Goal: Contribute content: Contribute content

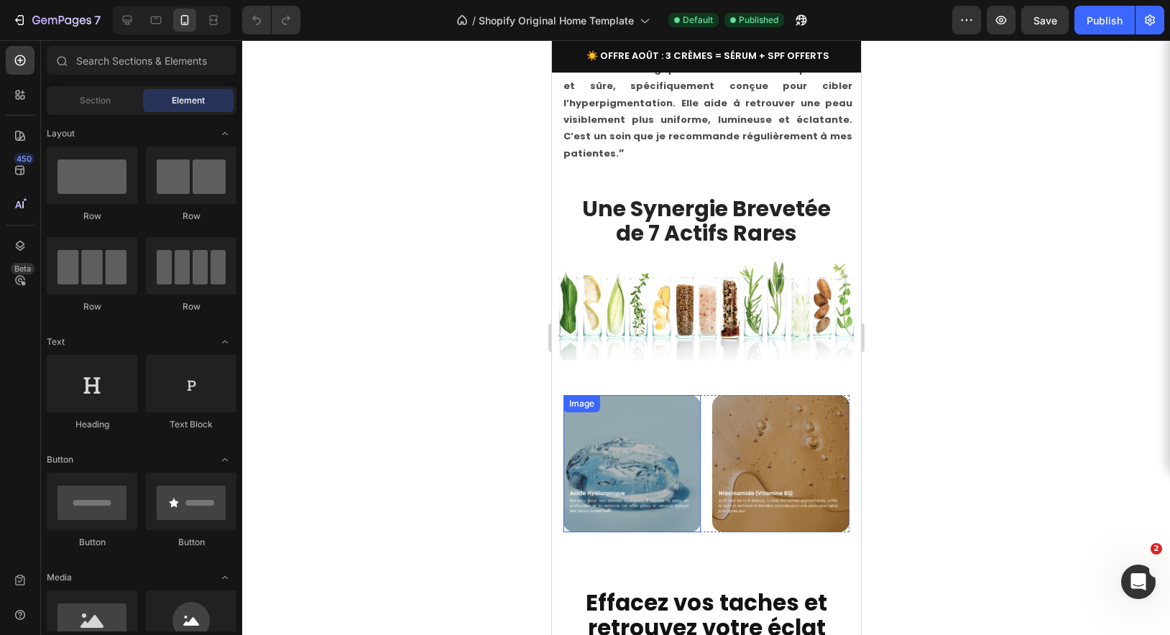
scroll to position [4141, 0]
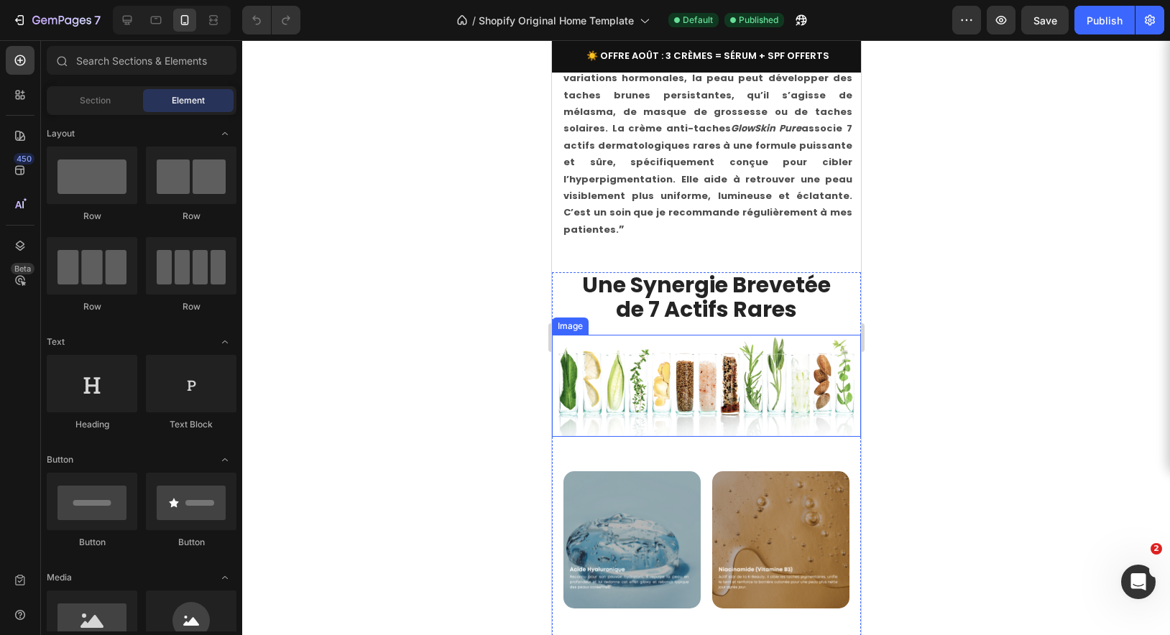
click at [658, 335] on img at bounding box center [705, 386] width 309 height 102
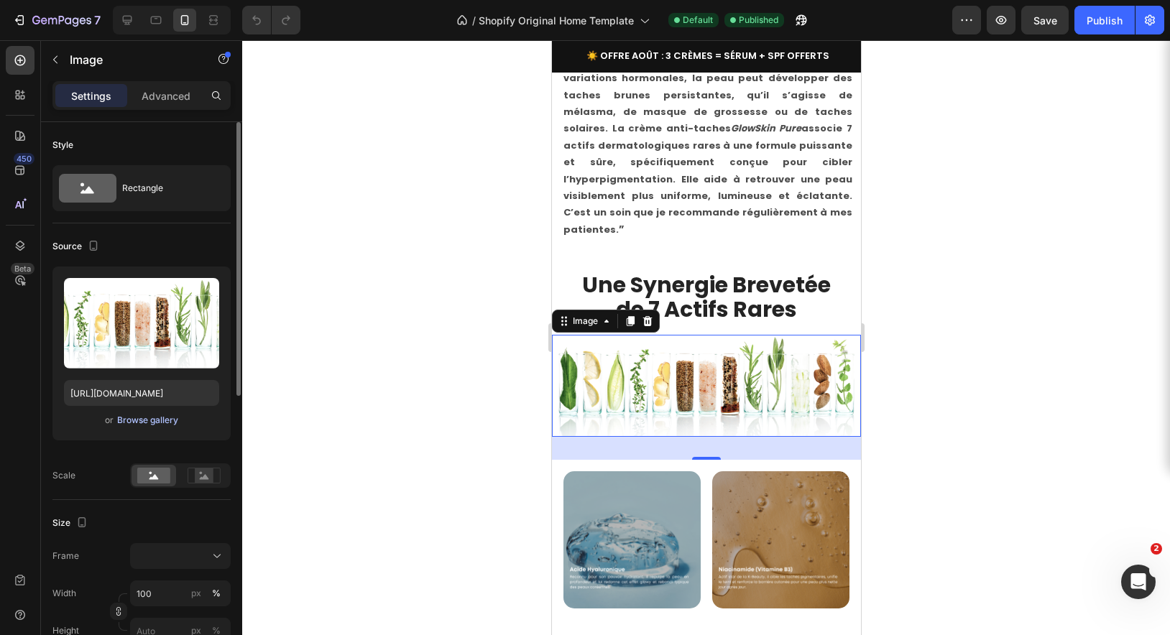
click at [131, 418] on div "Browse gallery" at bounding box center [147, 420] width 61 height 13
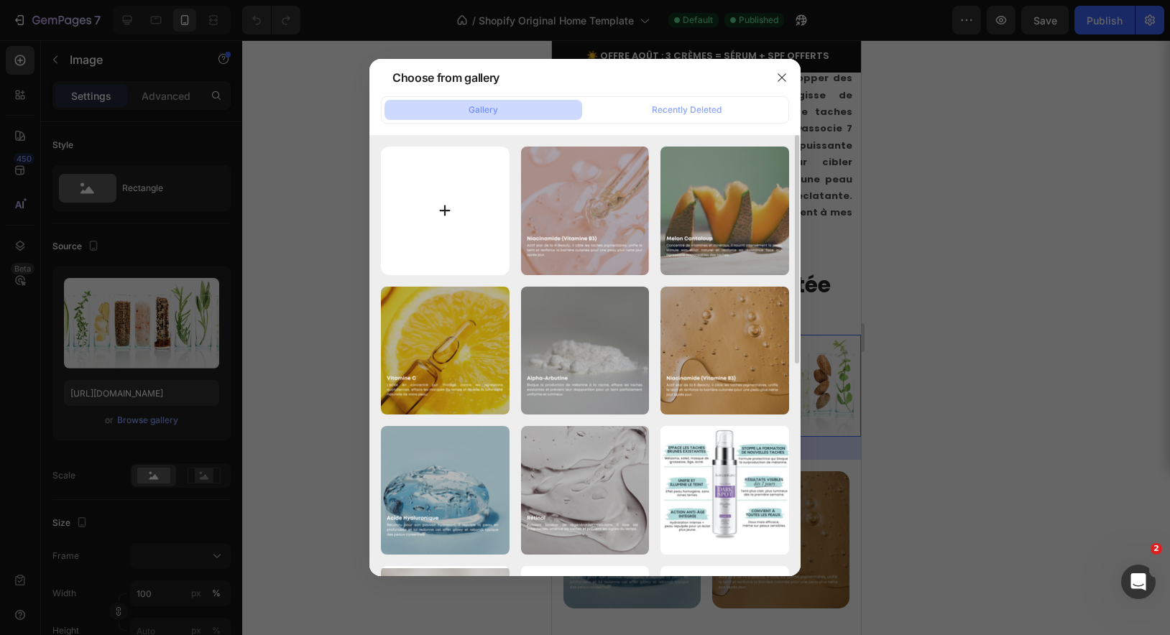
click at [443, 210] on input "file" at bounding box center [445, 211] width 129 height 129
type input "C:\fakepath\KKES_FBCouv.png"
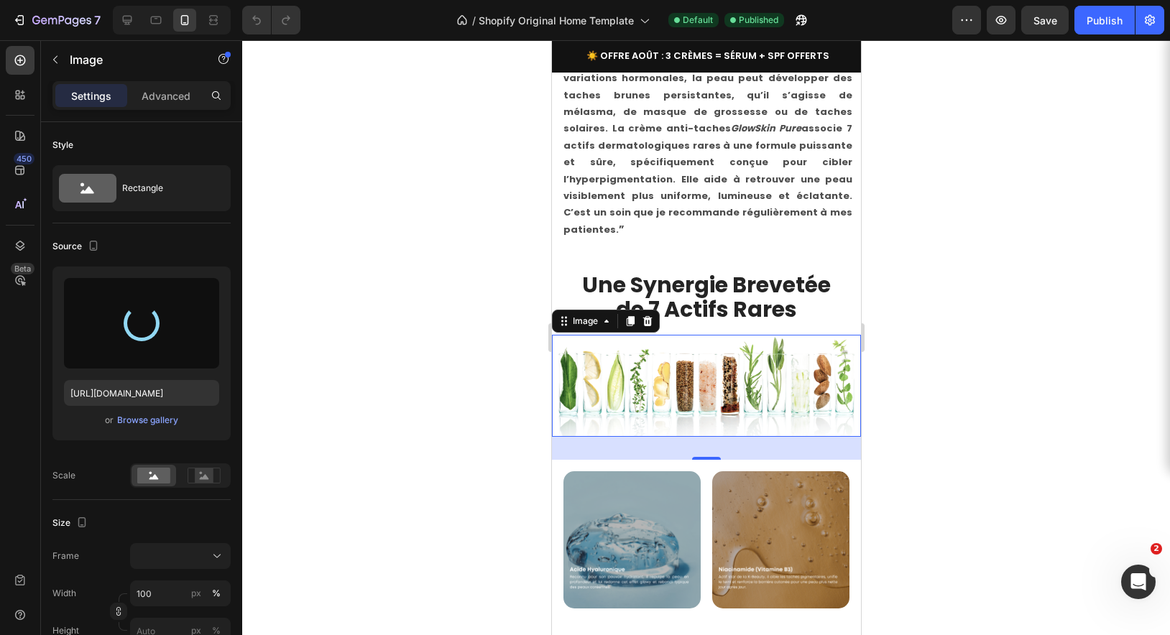
type input "[URL][DOMAIN_NAME]"
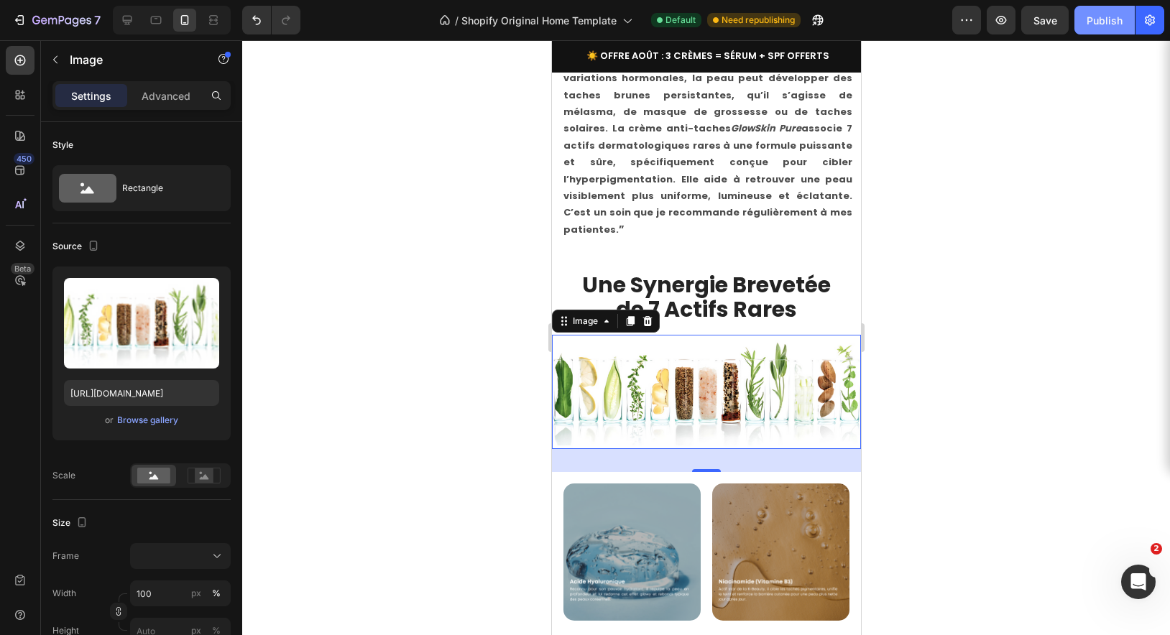
click at [1104, 22] on div "Publish" at bounding box center [1104, 20] width 36 height 15
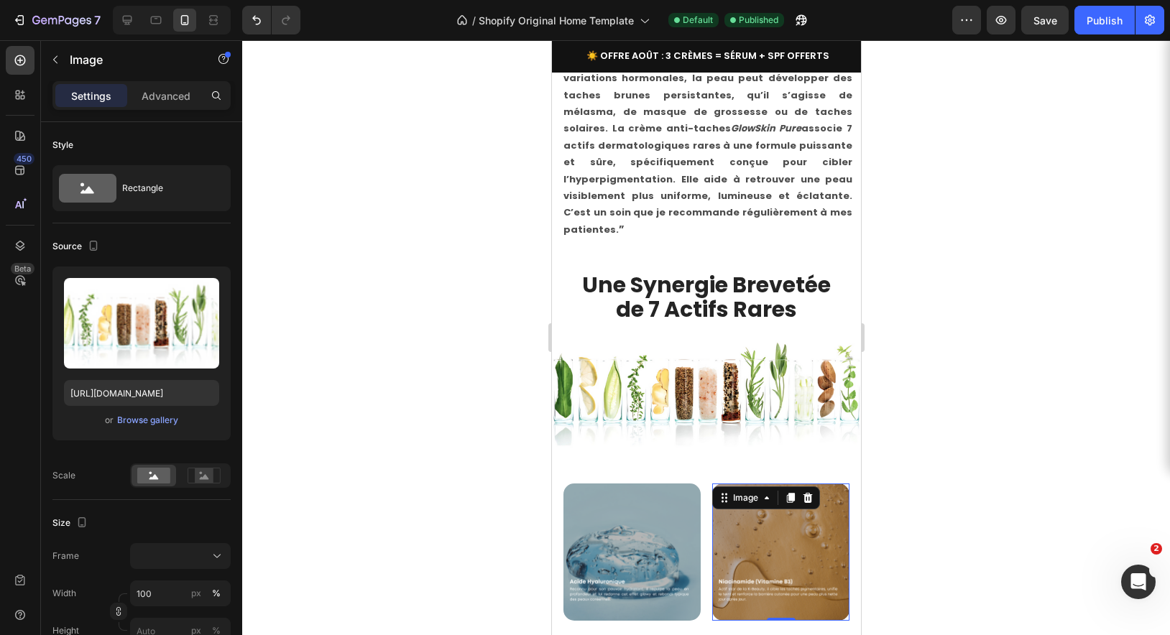
click at [760, 507] on img at bounding box center [779, 552] width 137 height 137
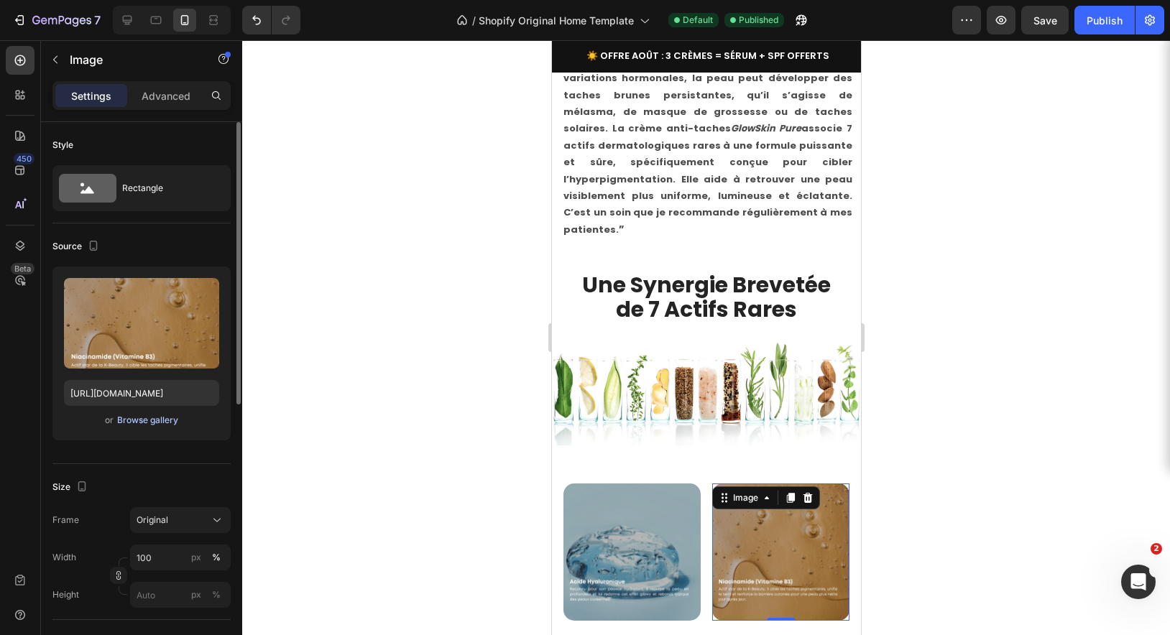
click at [149, 423] on div "Browse gallery" at bounding box center [147, 420] width 61 height 13
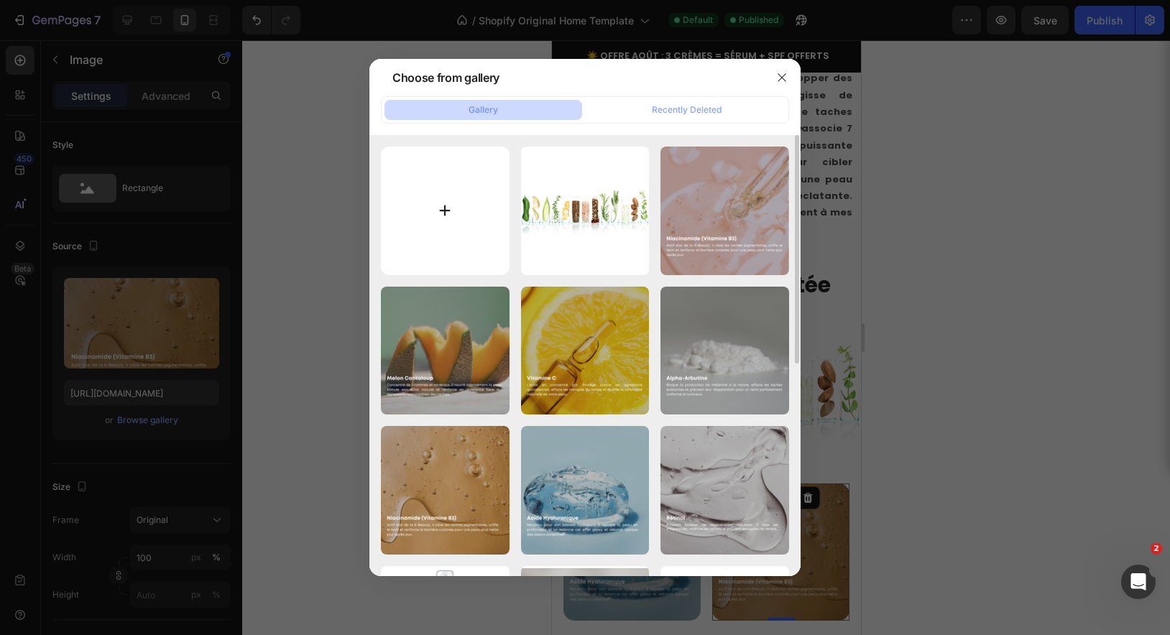
click at [445, 211] on input "file" at bounding box center [445, 211] width 129 height 129
type input "C:\fakepath\57.png"
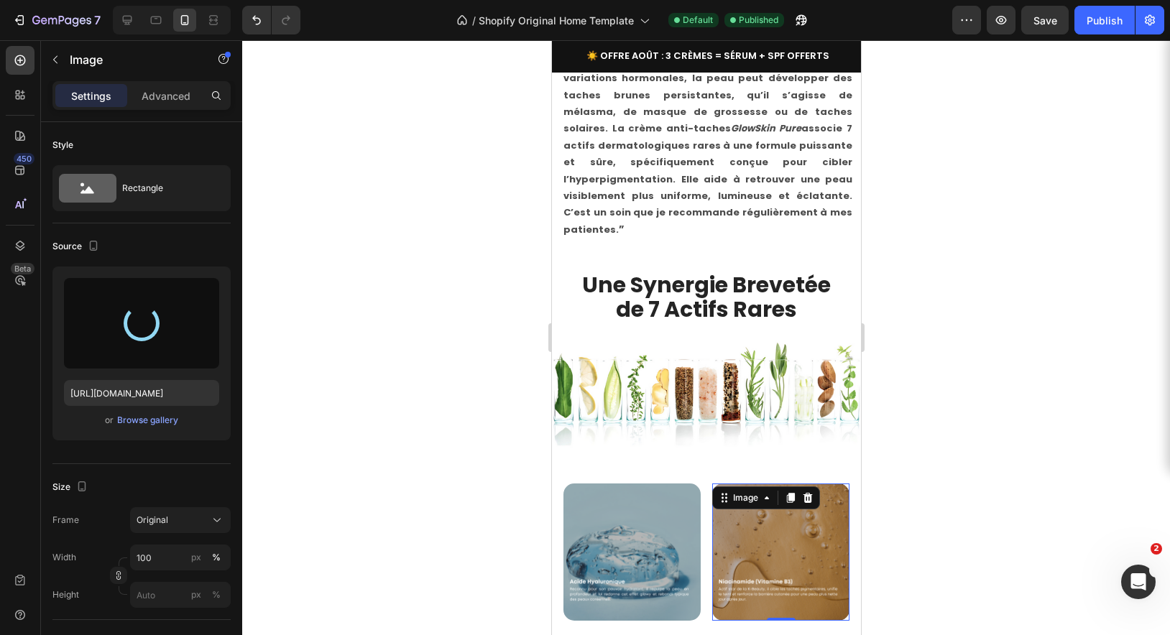
type input "[URL][DOMAIN_NAME]"
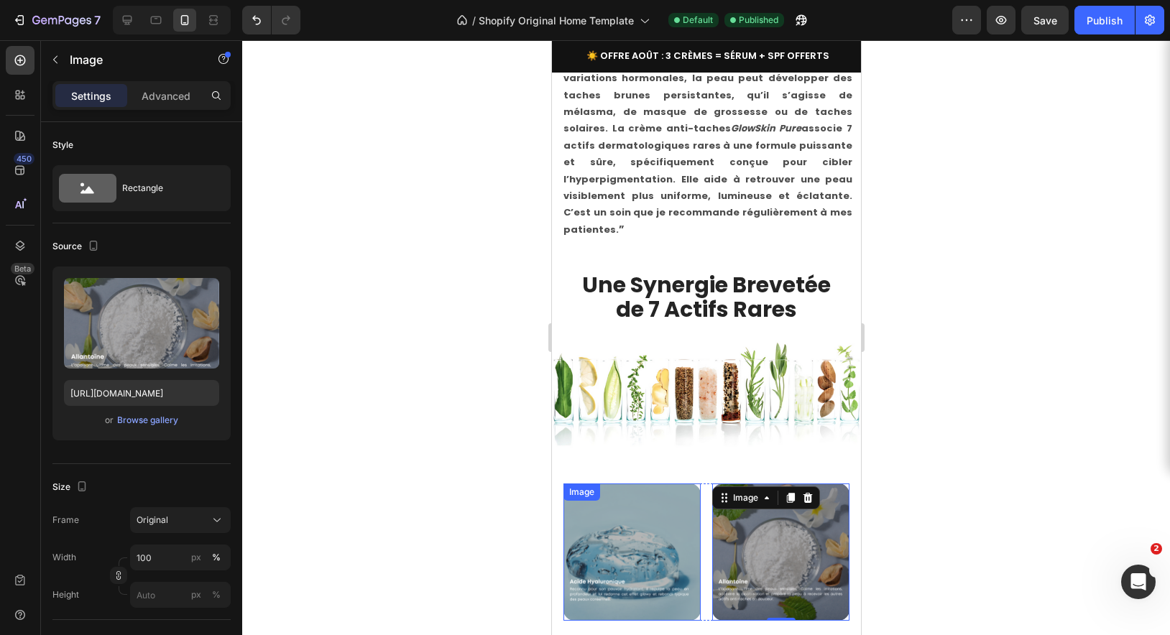
click at [657, 472] on div "Image Image 0 Image Image Image Image Image Carousel Row" at bounding box center [705, 552] width 309 height 160
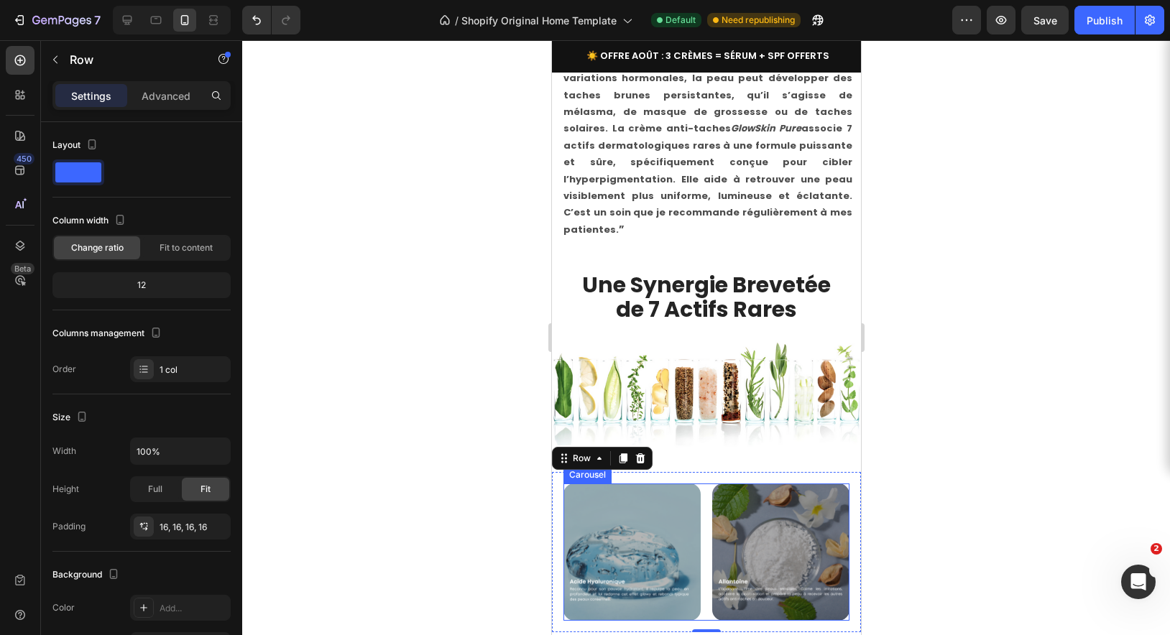
click at [703, 484] on div "Image Image Image Image Image Image Image" at bounding box center [706, 552] width 286 height 137
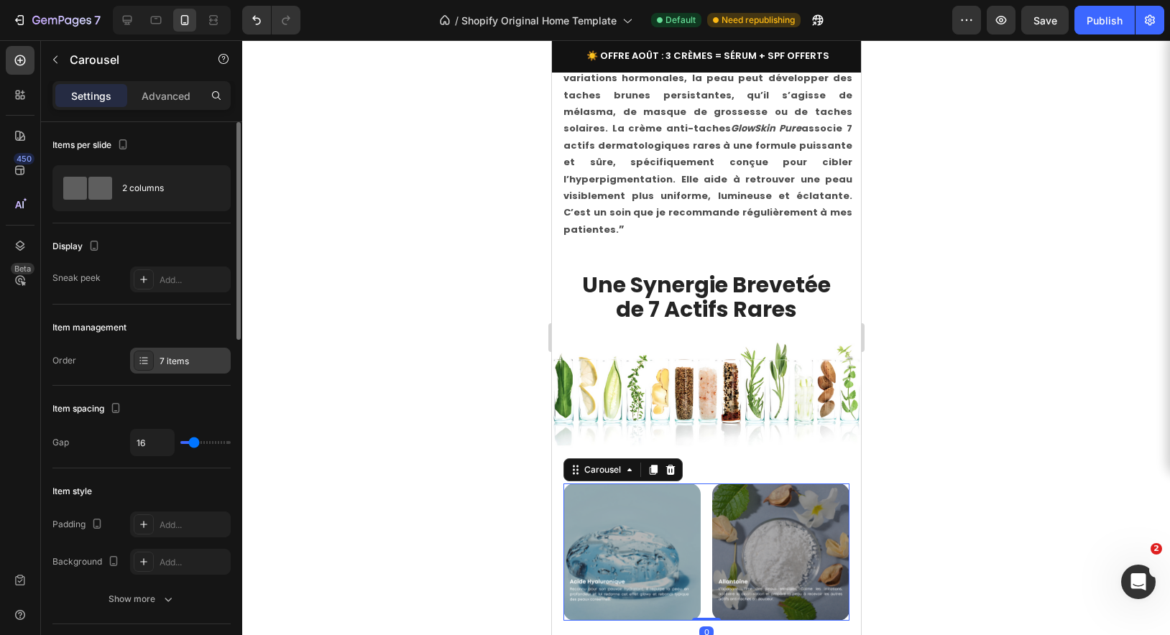
click at [144, 362] on icon at bounding box center [143, 360] width 11 height 11
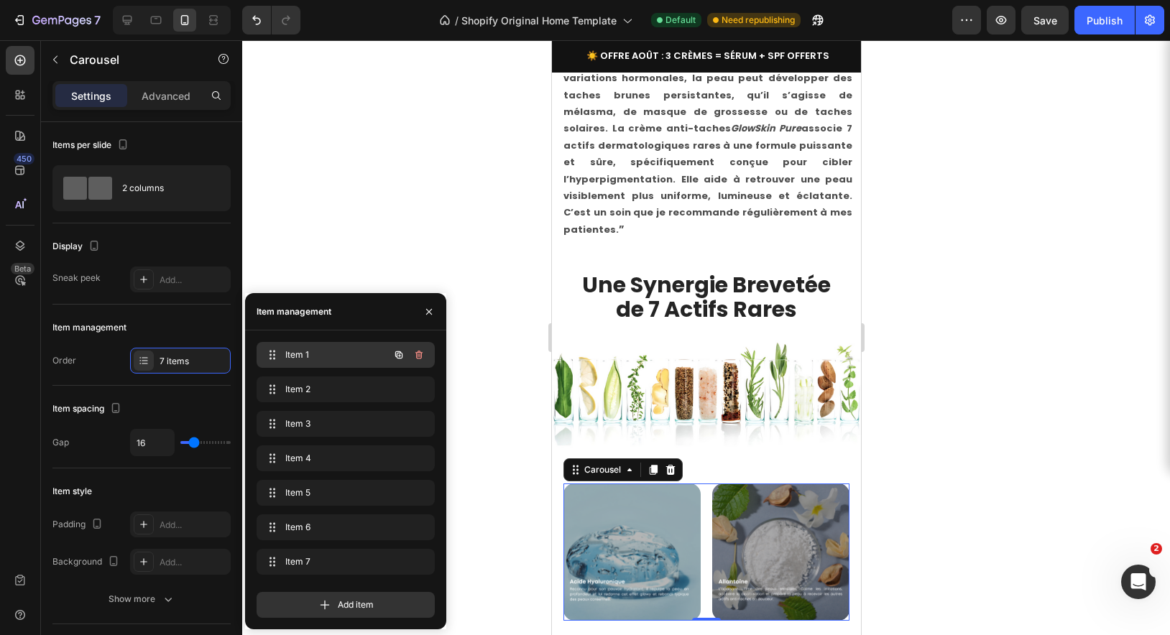
click at [327, 359] on span "Item 1" at bounding box center [325, 354] width 81 height 13
click at [324, 359] on span "Item 1" at bounding box center [325, 354] width 81 height 13
click at [328, 389] on span "Item 2" at bounding box center [335, 389] width 106 height 13
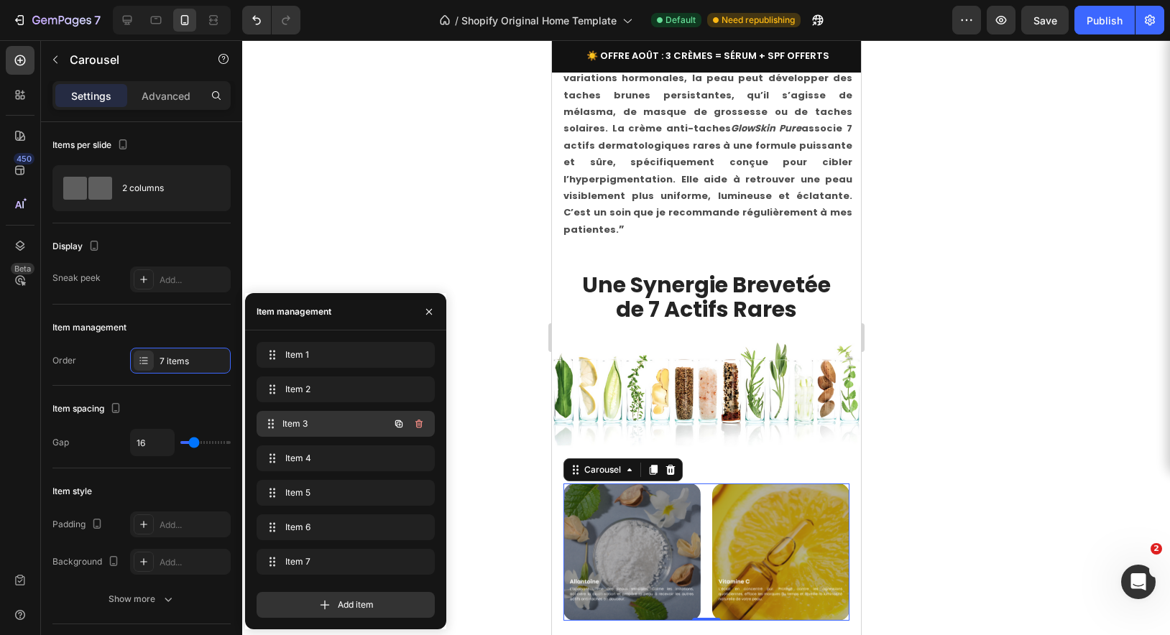
click at [332, 418] on span "Item 3" at bounding box center [335, 423] width 106 height 13
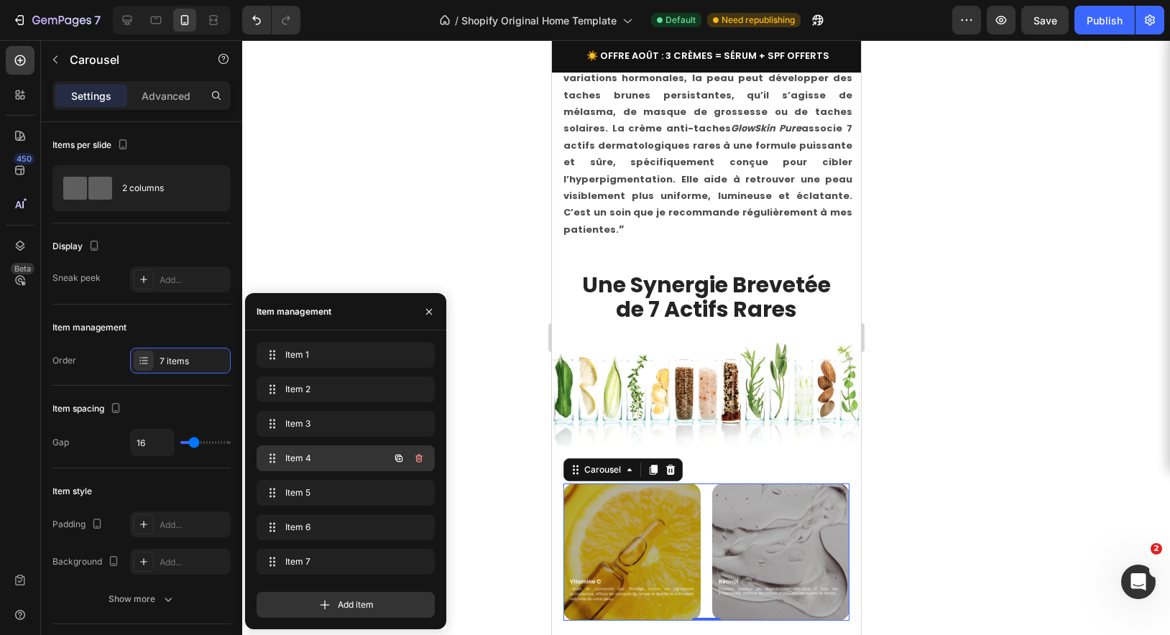
click at [332, 455] on span "Item 4" at bounding box center [325, 458] width 81 height 13
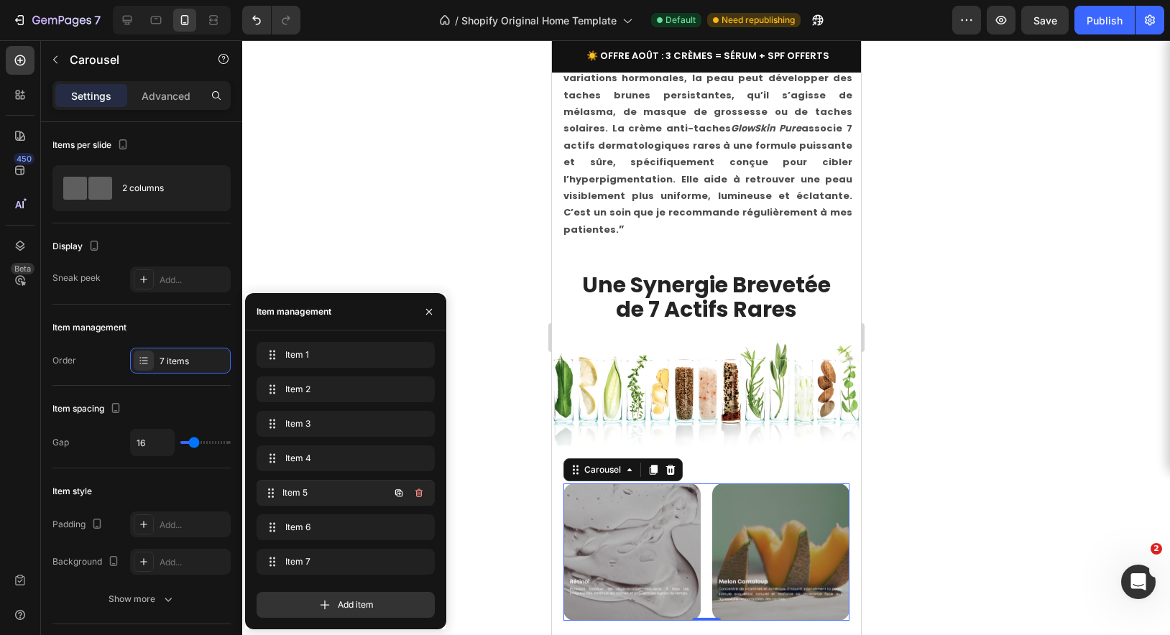
click at [333, 499] on div "Item 5 Item 5" at bounding box center [325, 493] width 126 height 20
click at [336, 497] on span "Item 5" at bounding box center [335, 492] width 106 height 13
click at [307, 494] on span "Item 5" at bounding box center [325, 492] width 81 height 13
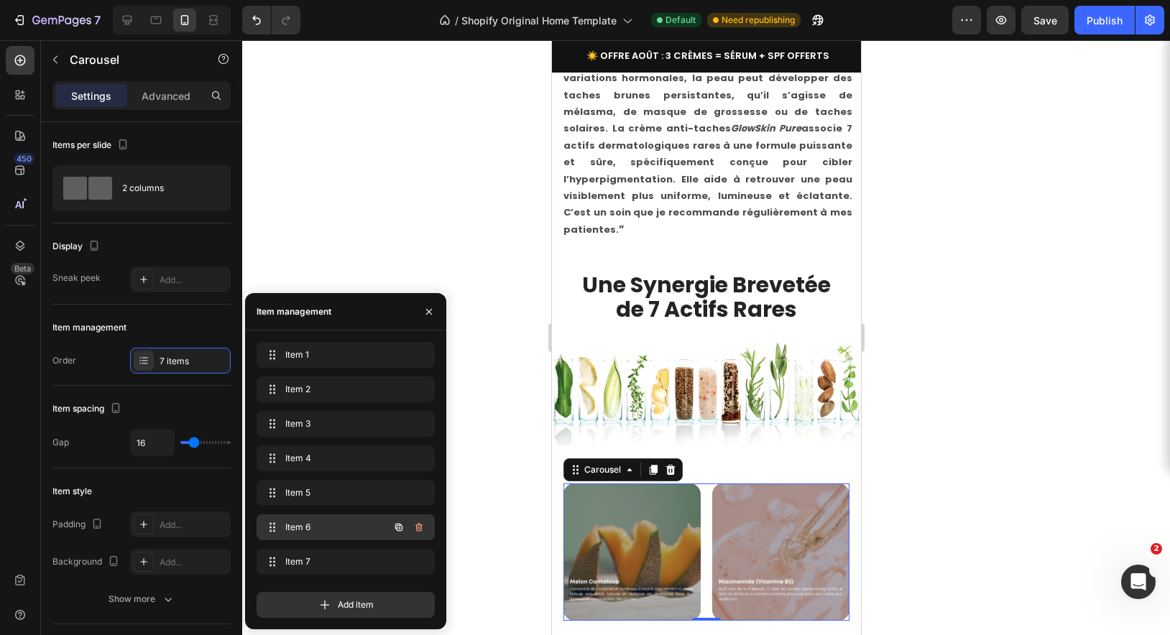
click at [307, 524] on span "Item 6" at bounding box center [325, 527] width 81 height 13
click at [313, 525] on span "Item 6" at bounding box center [335, 527] width 106 height 13
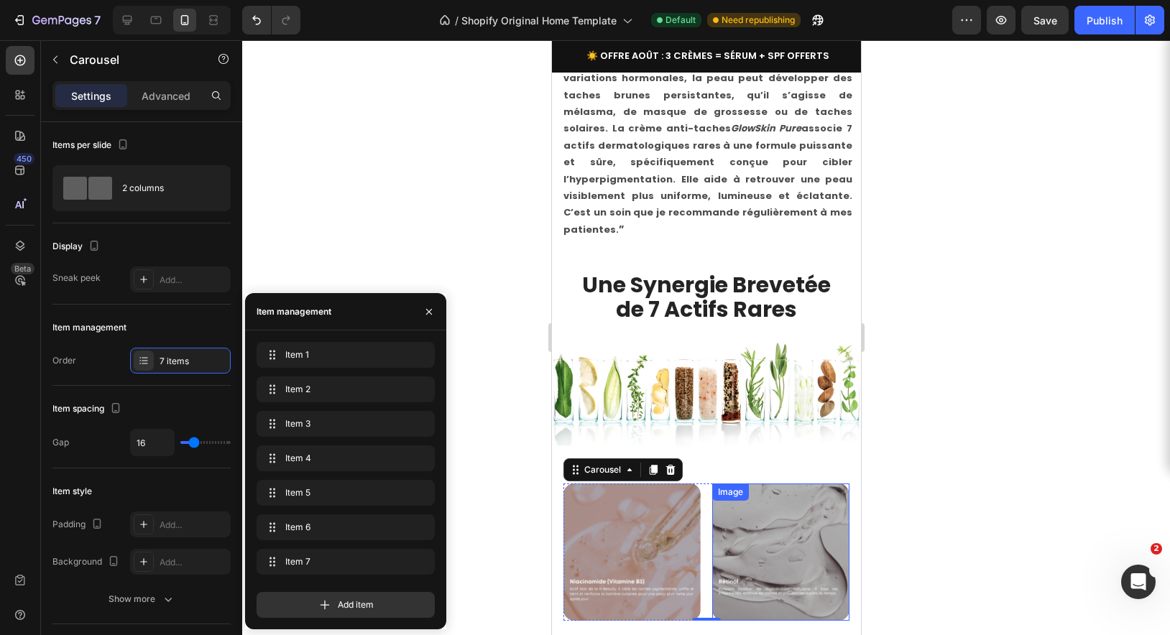
click at [759, 486] on img at bounding box center [779, 552] width 137 height 137
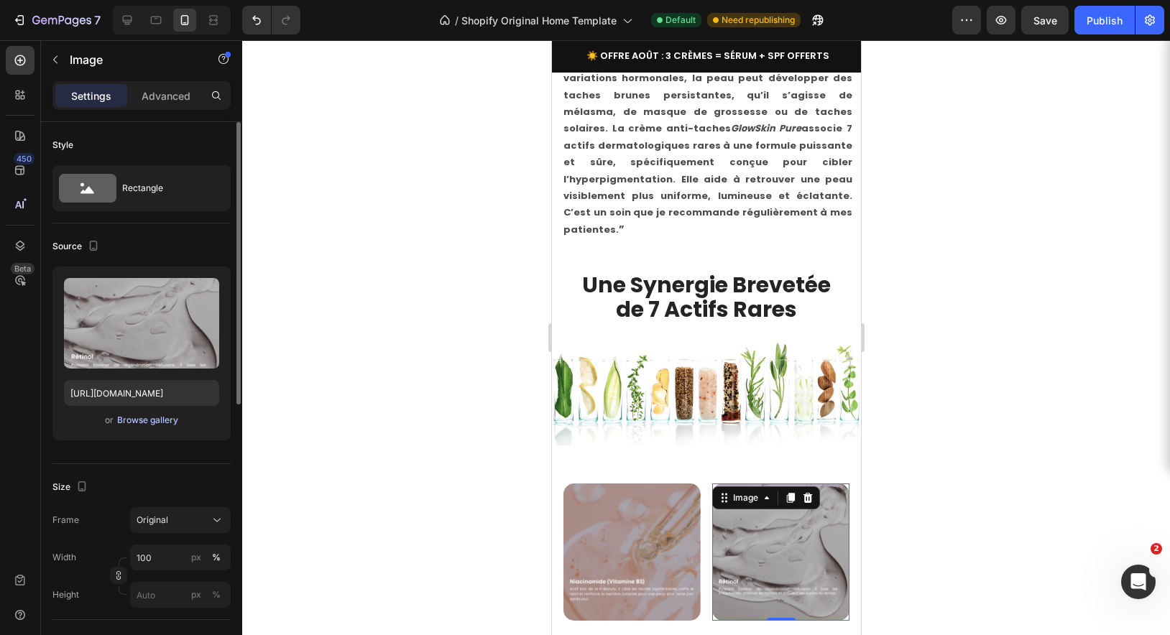
click at [144, 424] on div "Browse gallery" at bounding box center [147, 420] width 61 height 13
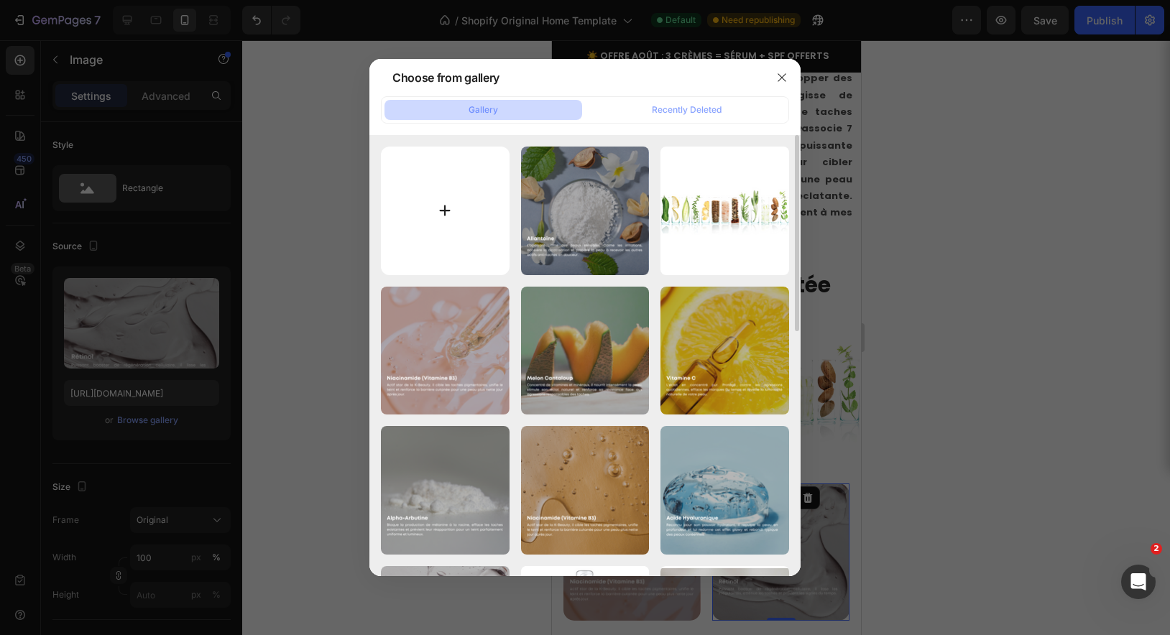
click at [430, 211] on input "file" at bounding box center [445, 211] width 129 height 129
type input "C:\fakepath\Fiche_Produit_ KKFR.png"
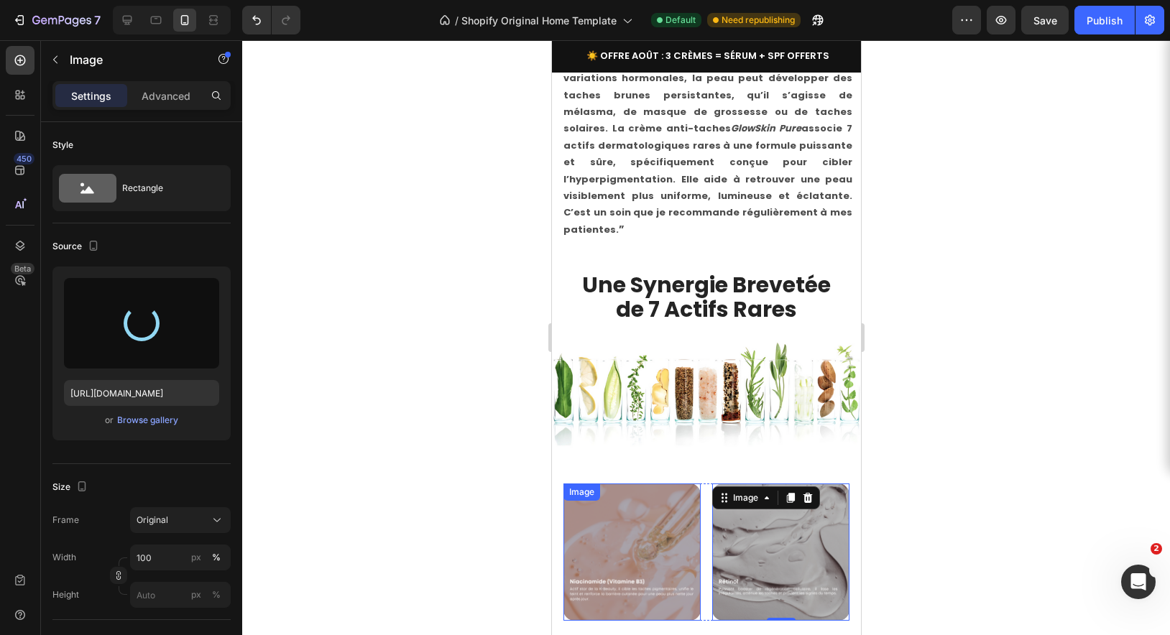
type input "[URL][DOMAIN_NAME]"
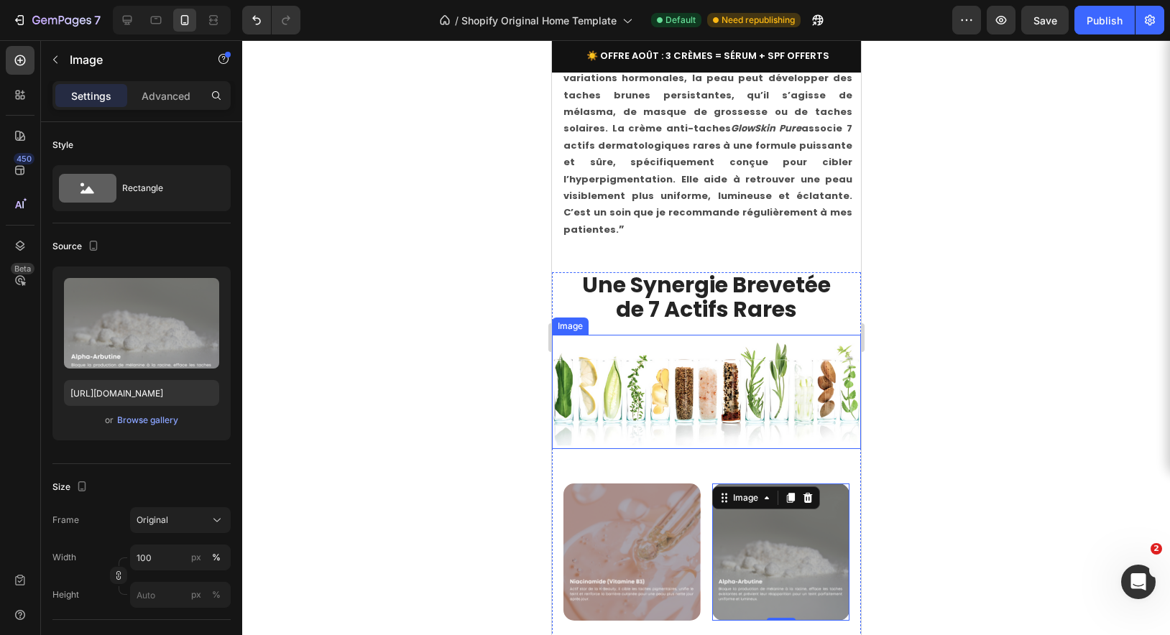
scroll to position [4138, 0]
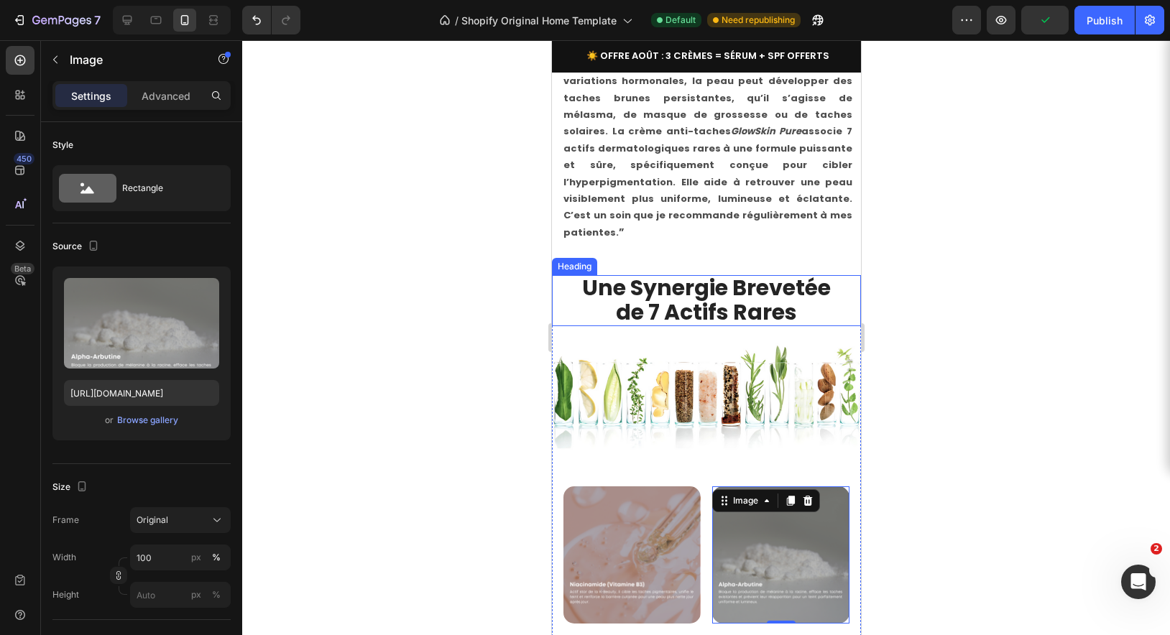
click at [723, 297] on span "de 7 Actifs Rares" at bounding box center [705, 312] width 181 height 31
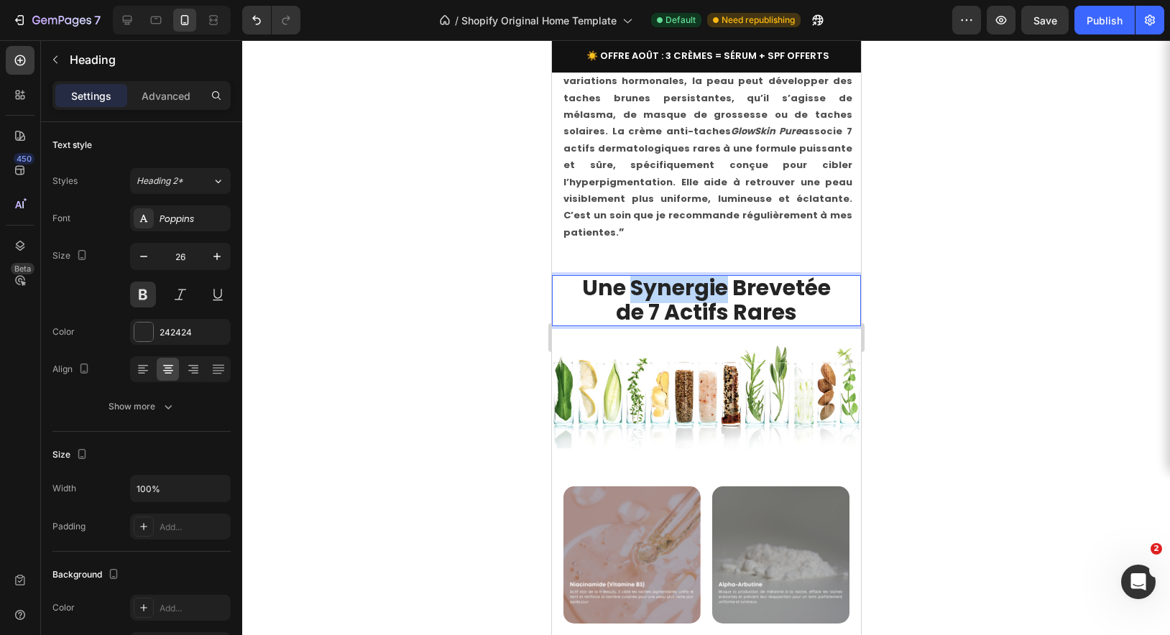
click at [671, 272] on span "Une Synergie Brevetée" at bounding box center [705, 287] width 249 height 31
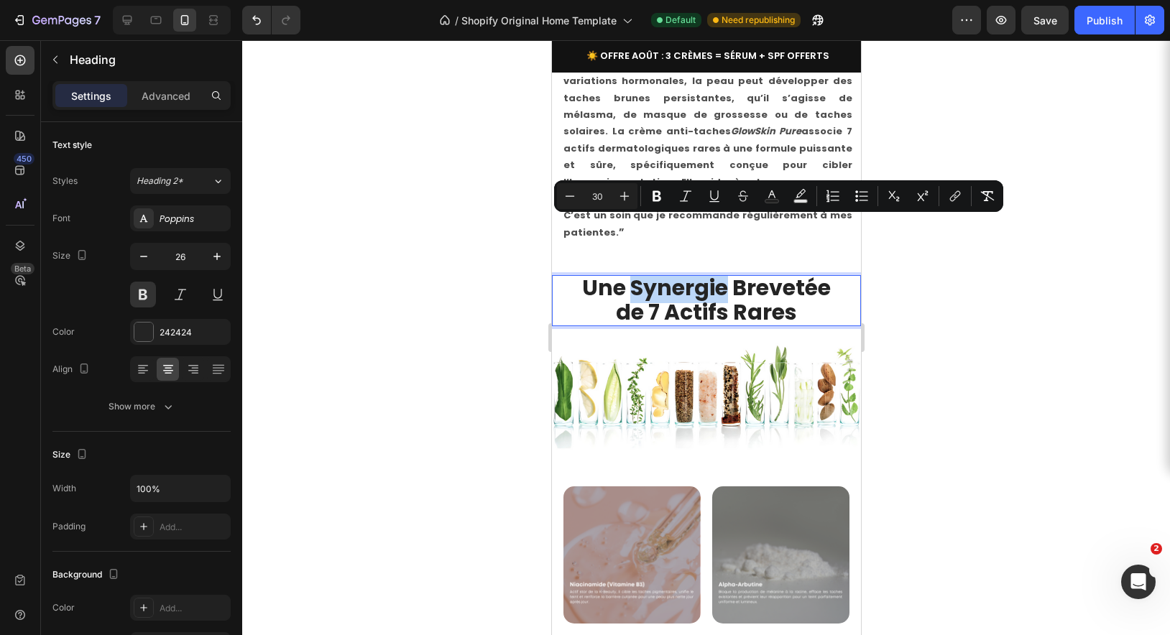
click at [712, 272] on span "Une Synergie Brevetée" at bounding box center [705, 287] width 249 height 31
drag, startPoint x: 829, startPoint y: 231, endPoint x: 726, endPoint y: 236, distance: 102.8
click at [726, 272] on span "Une Synergie Brevetée" at bounding box center [705, 287] width 249 height 31
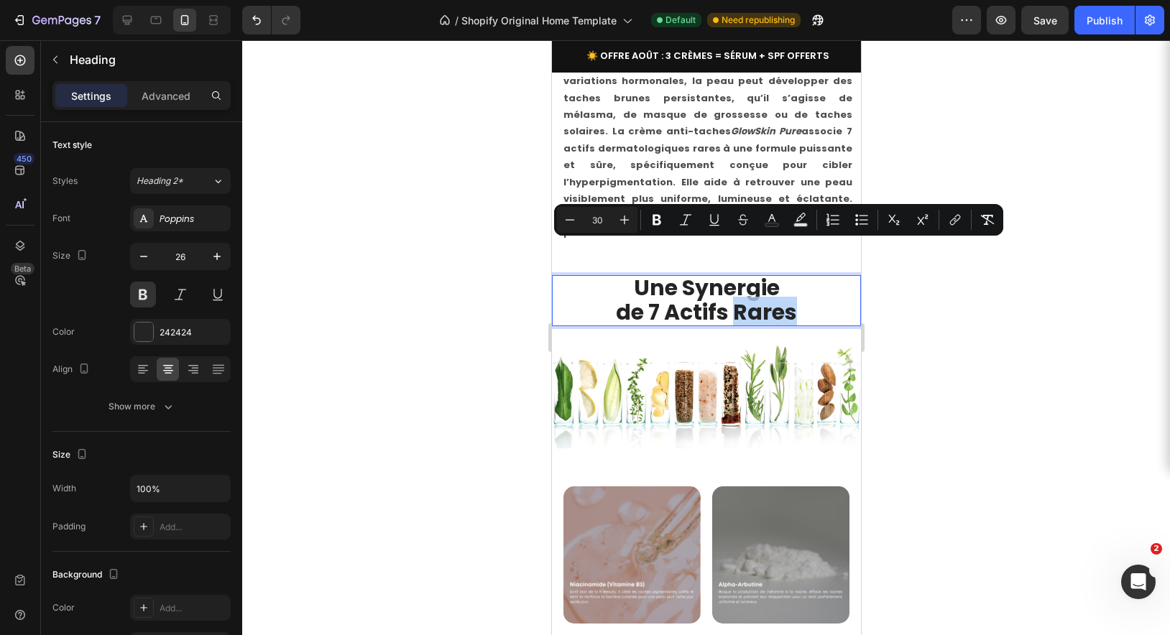
drag, startPoint x: 800, startPoint y: 255, endPoint x: 739, endPoint y: 259, distance: 61.9
click at [739, 277] on p "Une Synergie de 7 Actifs Rares" at bounding box center [705, 300] width 306 height 47
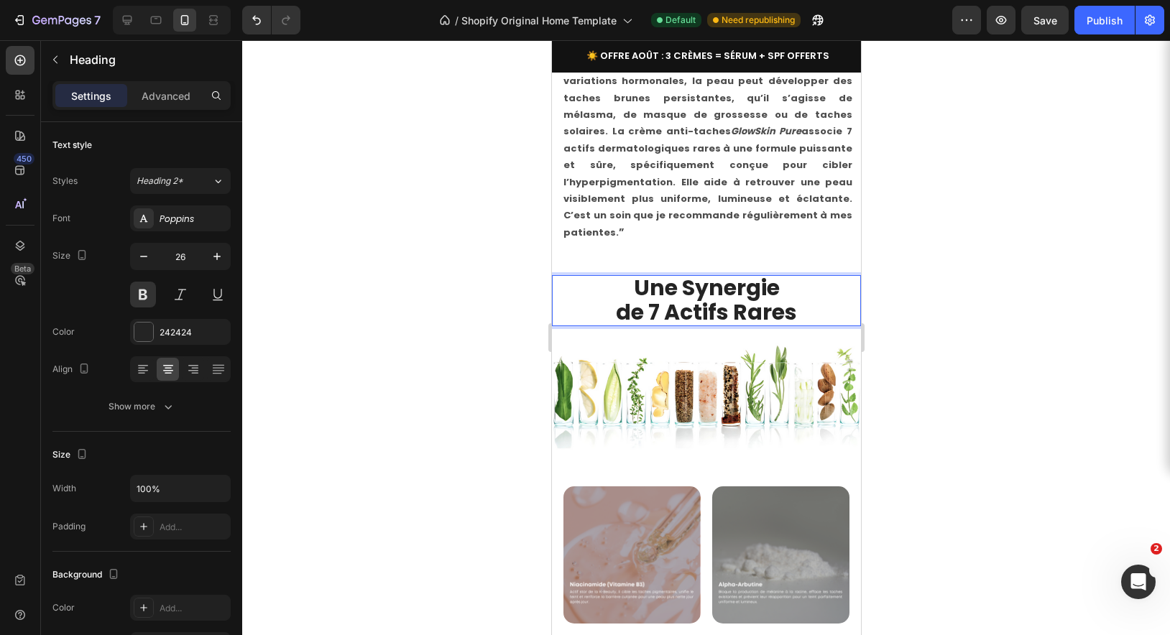
scroll to position [1, 0]
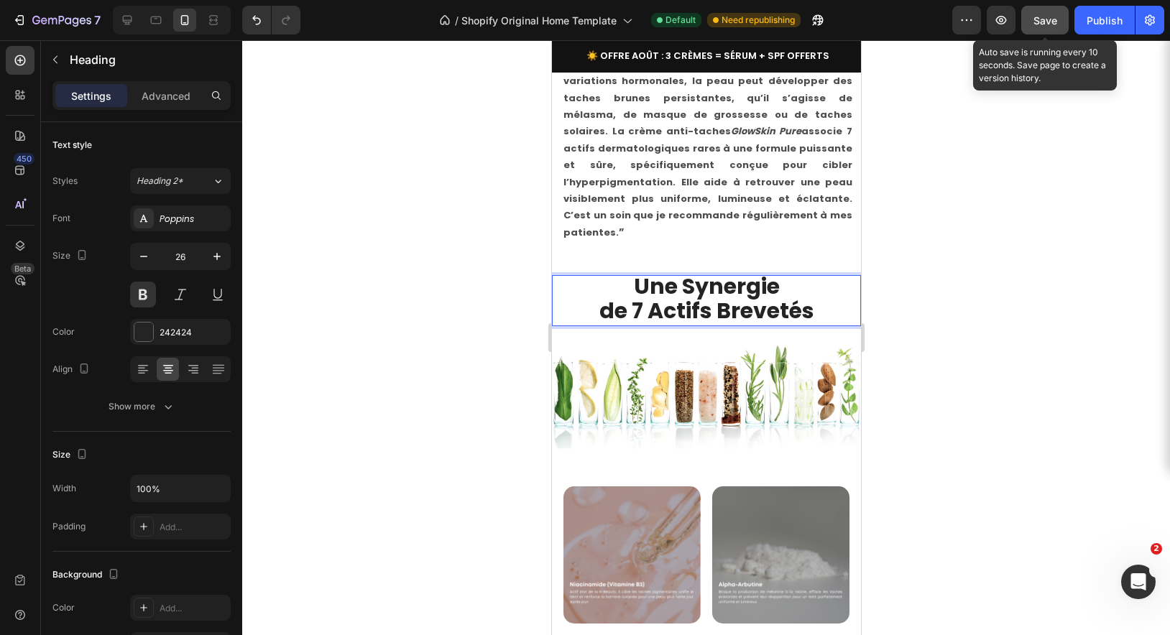
click at [1050, 28] on button "Save" at bounding box center [1044, 20] width 47 height 29
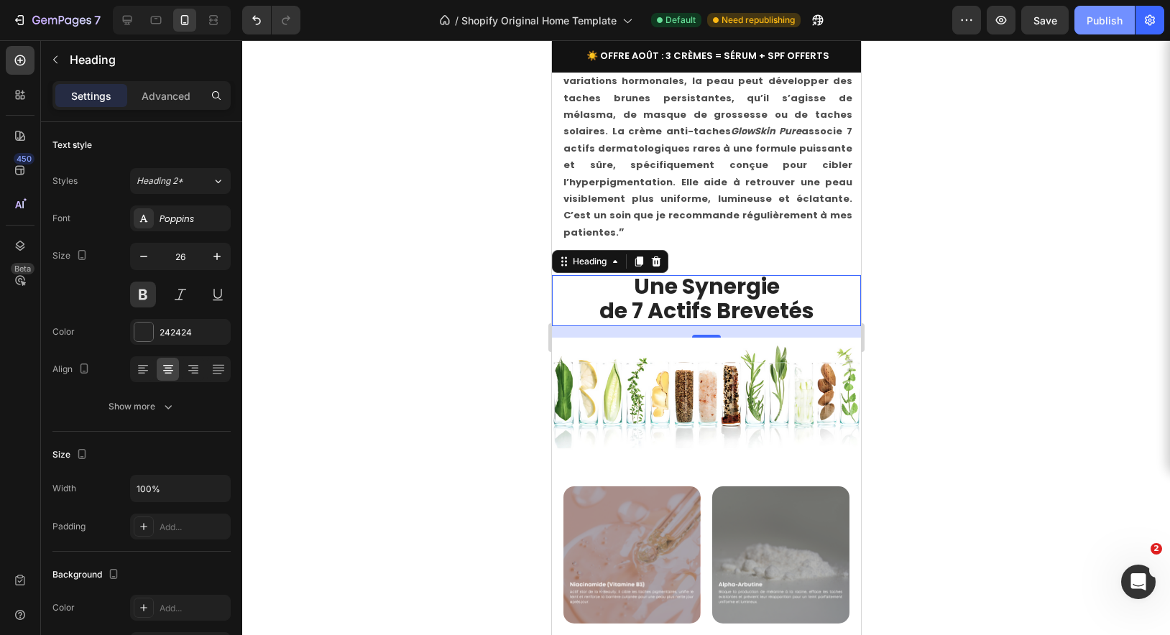
click at [1108, 20] on div "Publish" at bounding box center [1104, 20] width 36 height 15
click at [1092, 27] on button "Publish" at bounding box center [1104, 20] width 60 height 29
click at [129, 20] on icon at bounding box center [127, 20] width 9 height 9
type input "38"
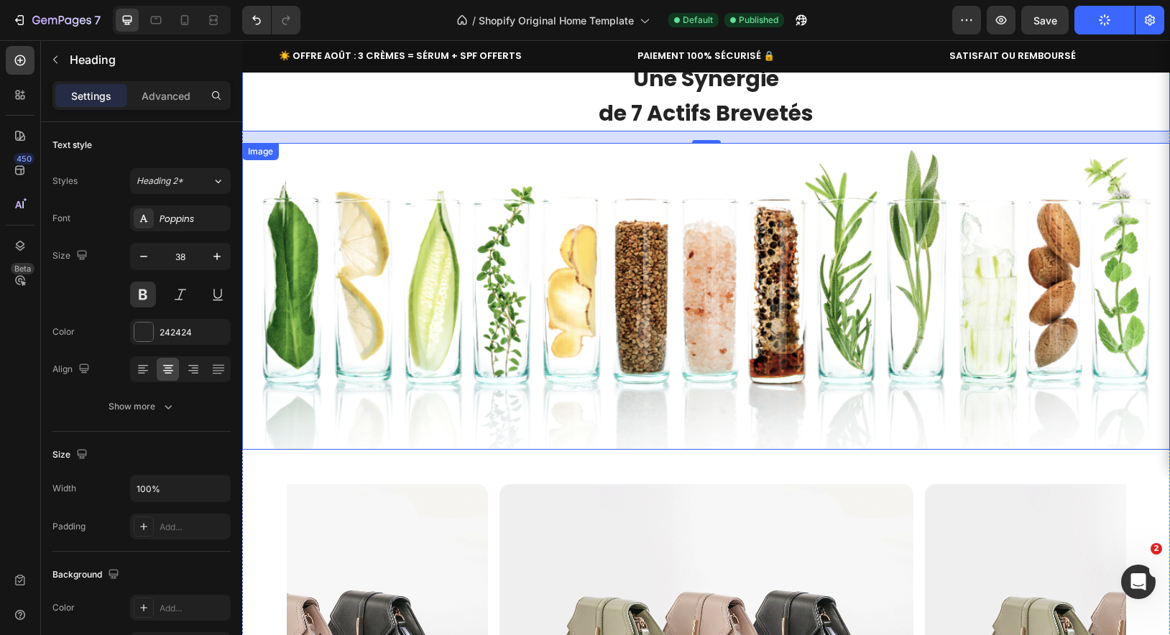
scroll to position [4014, 0]
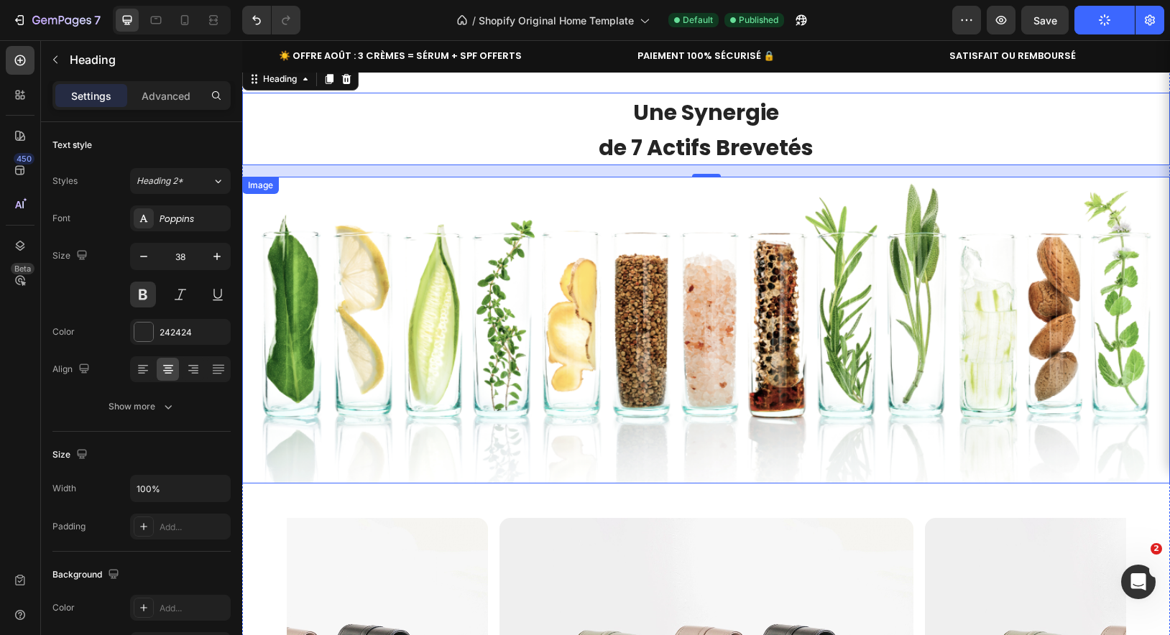
click at [697, 309] on img at bounding box center [706, 330] width 928 height 307
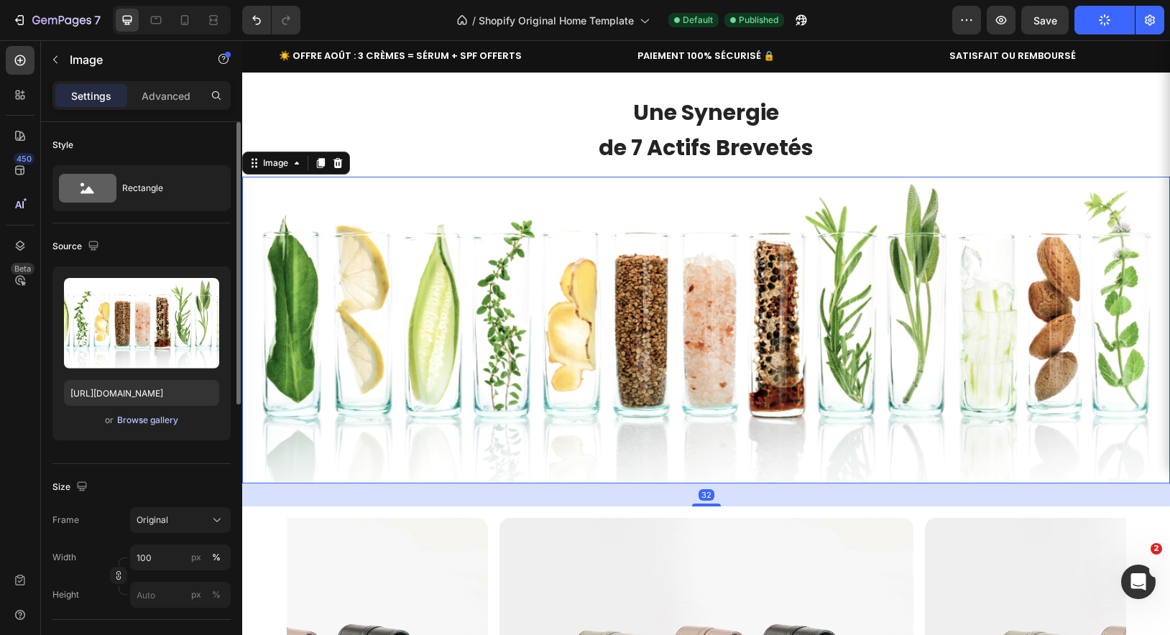
click at [144, 417] on div "Browse gallery" at bounding box center [147, 420] width 61 height 13
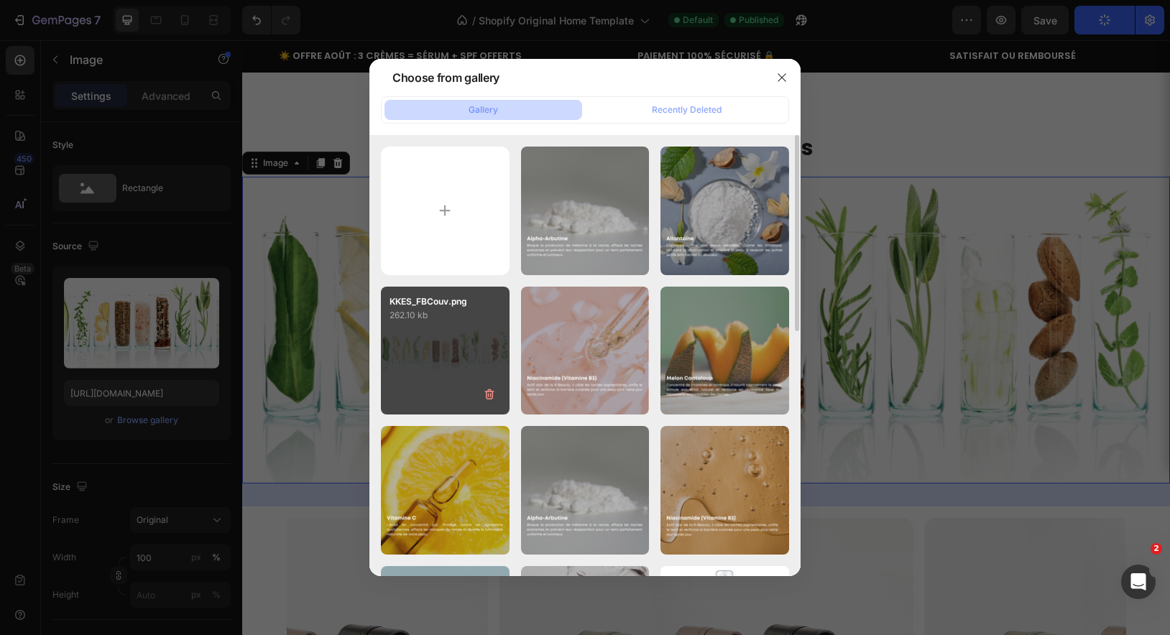
click at [456, 366] on div "KKES_FBCouv.png 262.10 kb" at bounding box center [445, 351] width 129 height 129
type input "[URL][DOMAIN_NAME]"
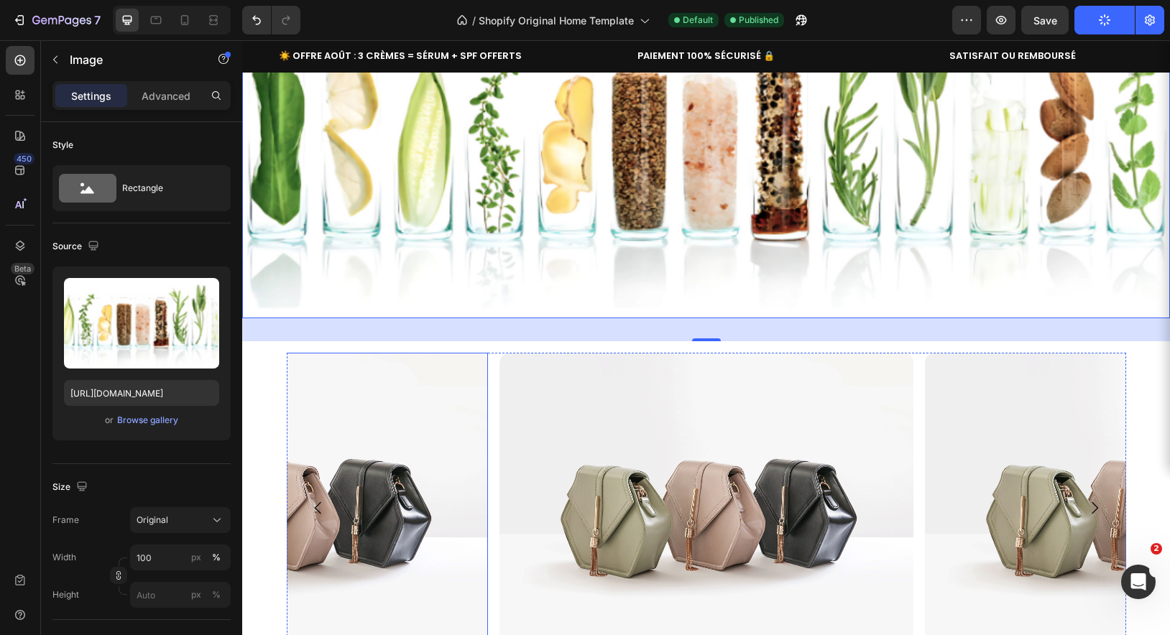
scroll to position [4326, 0]
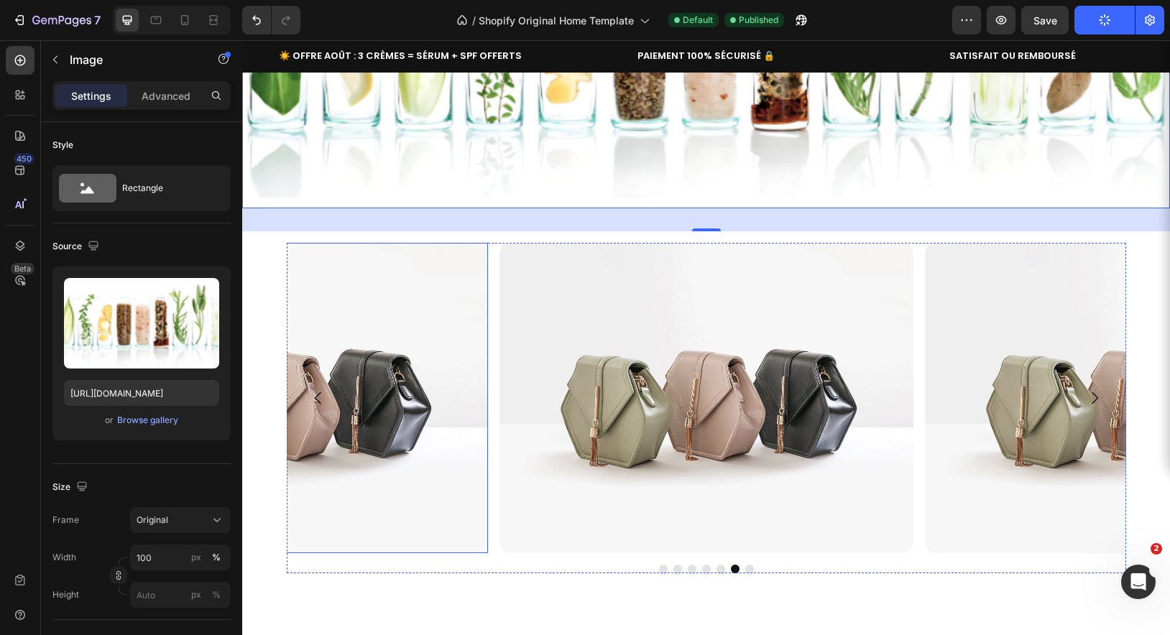
click at [379, 389] on img at bounding box center [281, 398] width 414 height 310
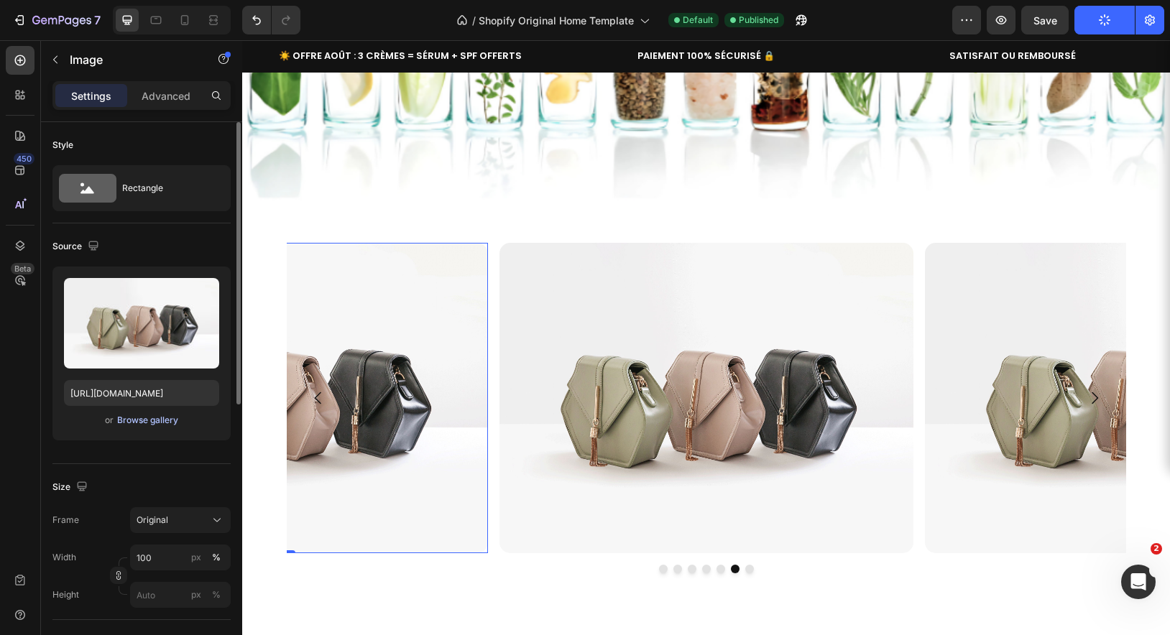
click at [151, 421] on div "Browse gallery" at bounding box center [147, 420] width 61 height 13
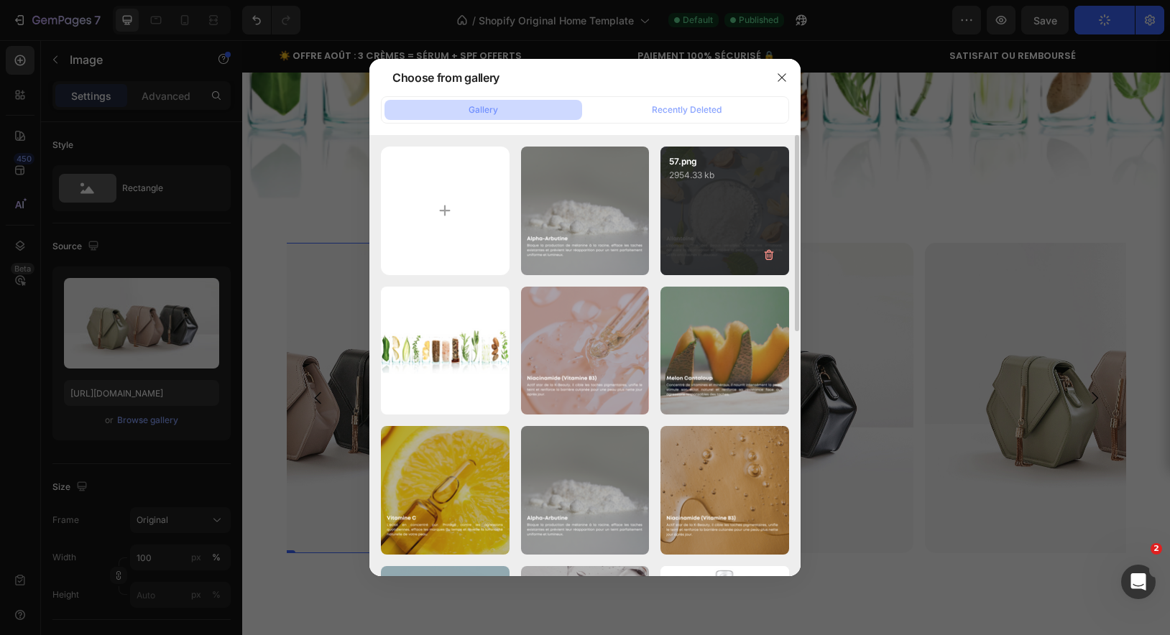
click at [680, 252] on div "57.png 2954.33 kb" at bounding box center [724, 211] width 129 height 129
type input "[URL][DOMAIN_NAME]"
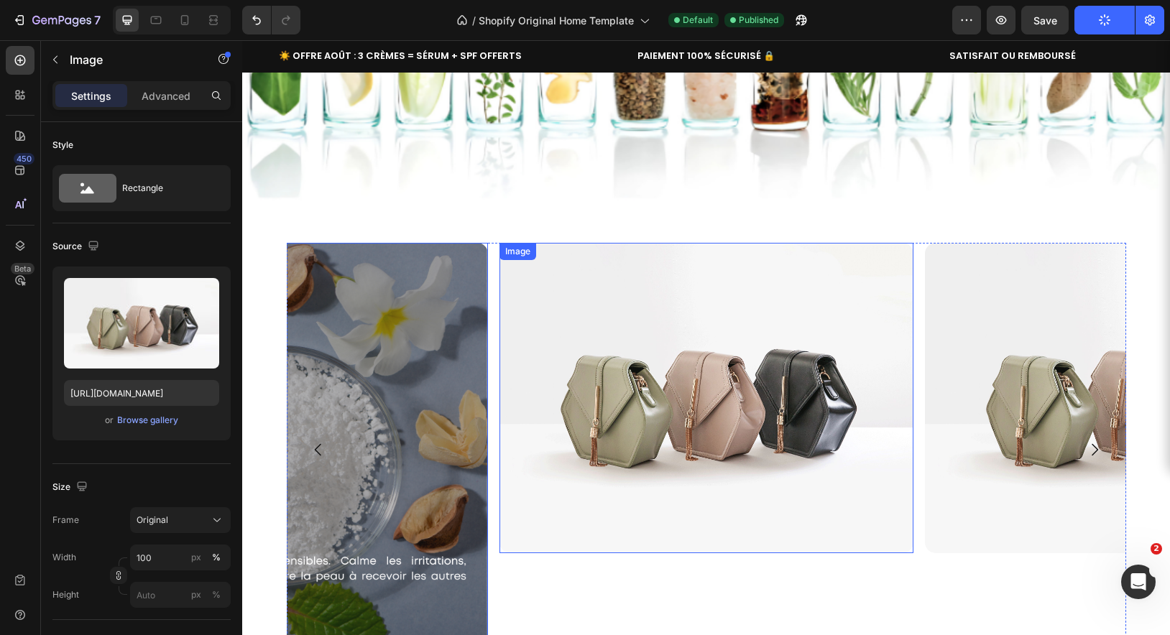
click at [634, 380] on img at bounding box center [706, 398] width 414 height 310
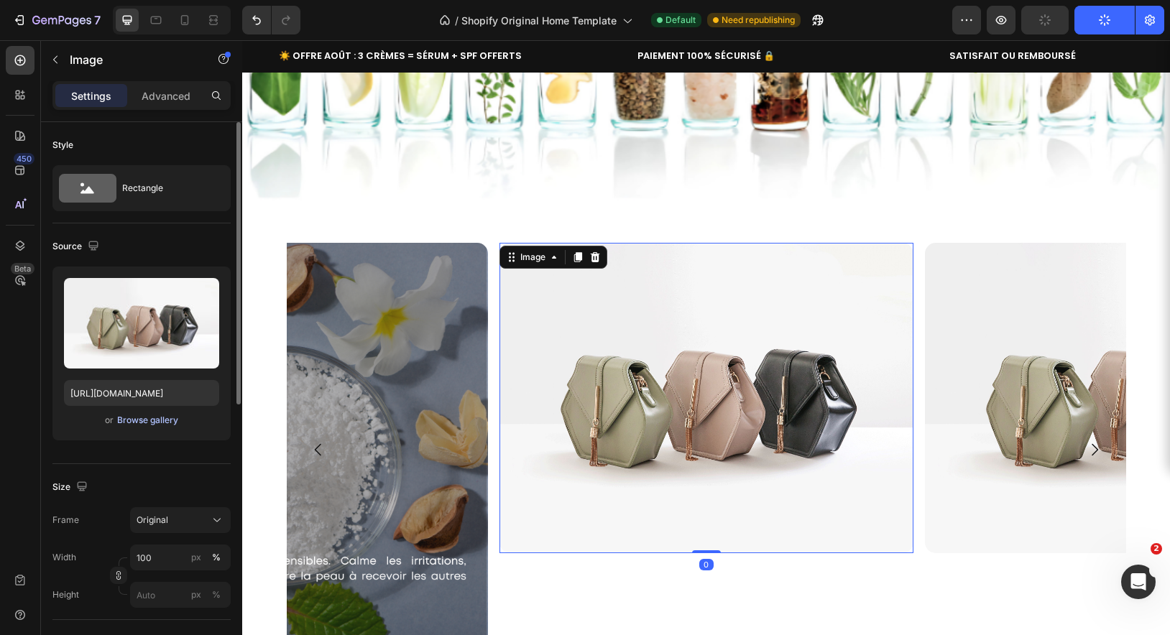
click at [142, 425] on div "Browse gallery" at bounding box center [147, 420] width 61 height 13
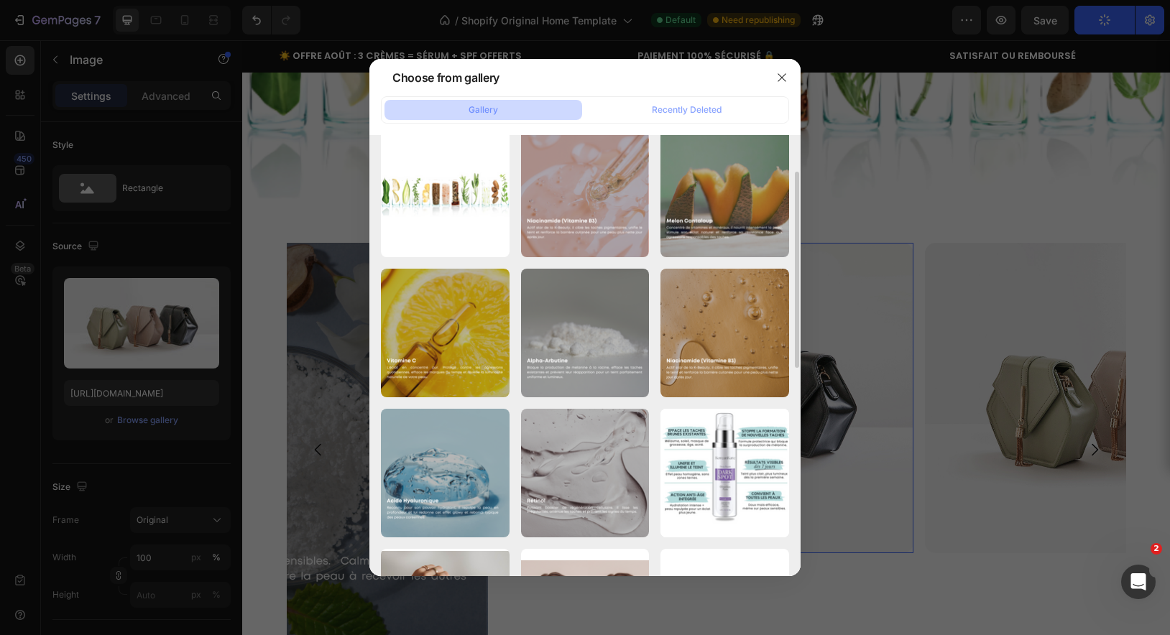
scroll to position [226, 0]
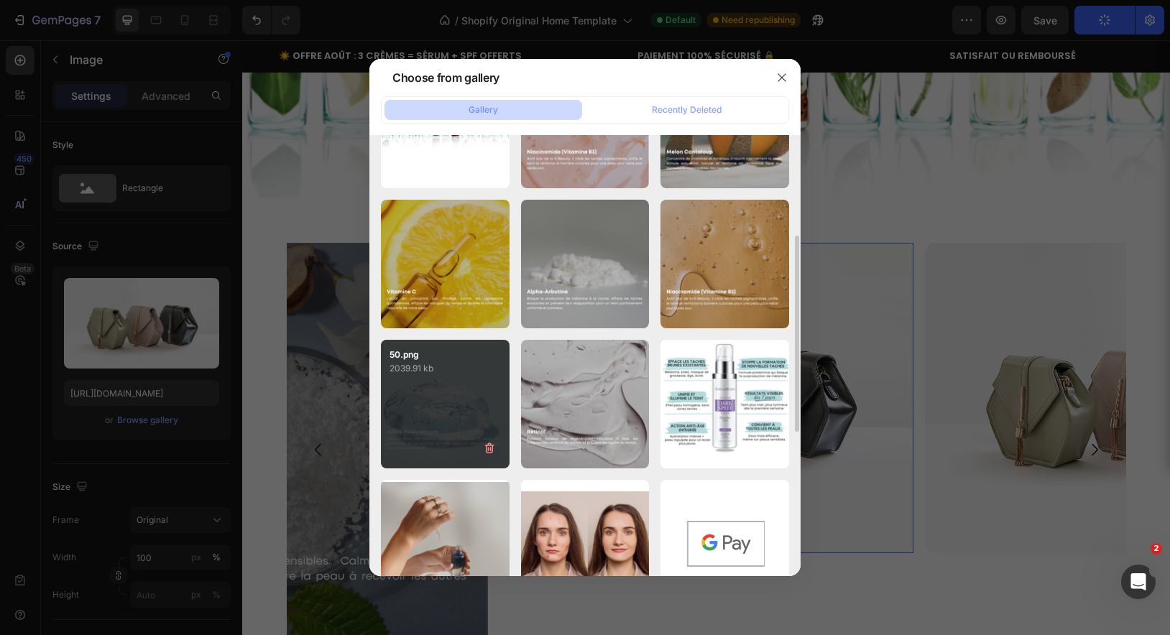
click at [480, 422] on div "50.png 2039.91 kb" at bounding box center [445, 404] width 129 height 129
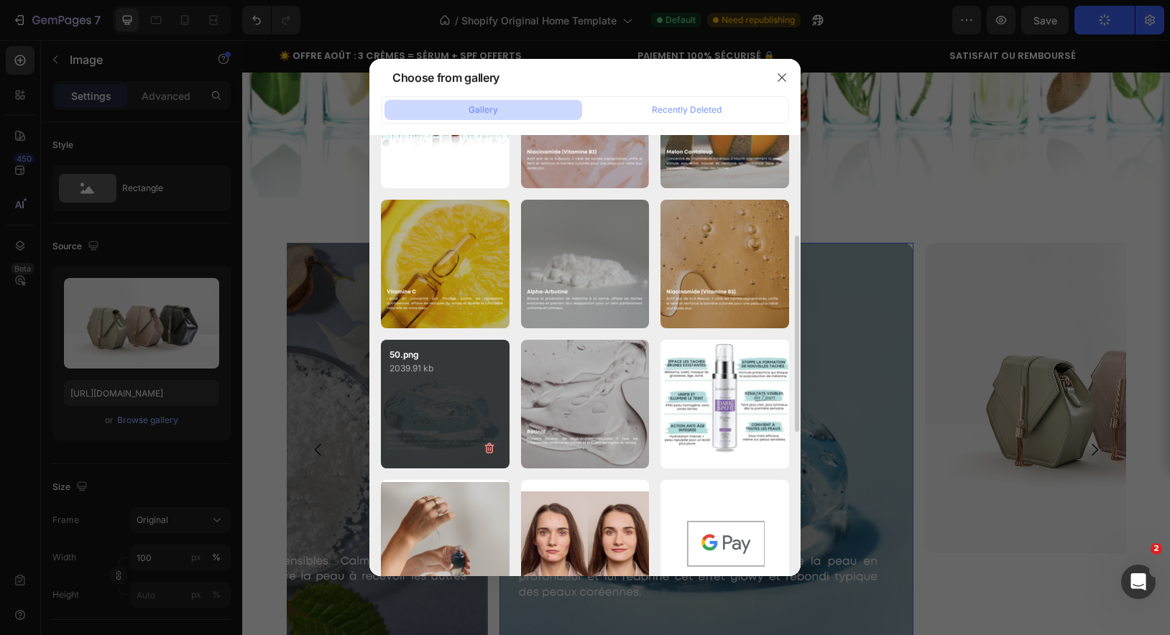
type input "[URL][DOMAIN_NAME]"
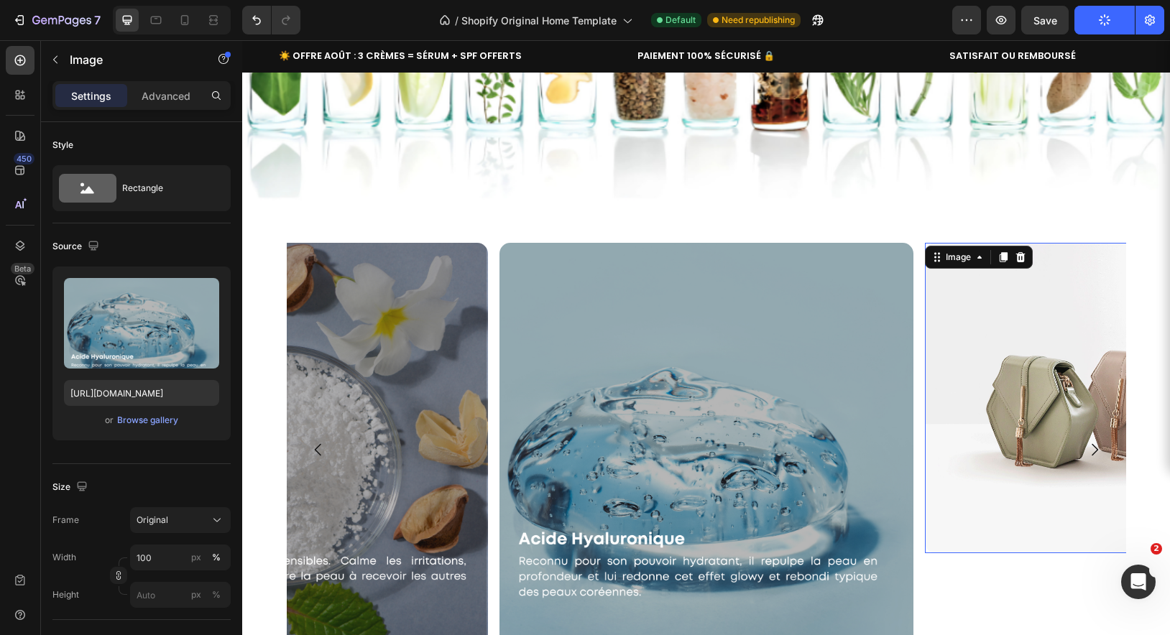
click at [971, 402] on img at bounding box center [1132, 398] width 414 height 310
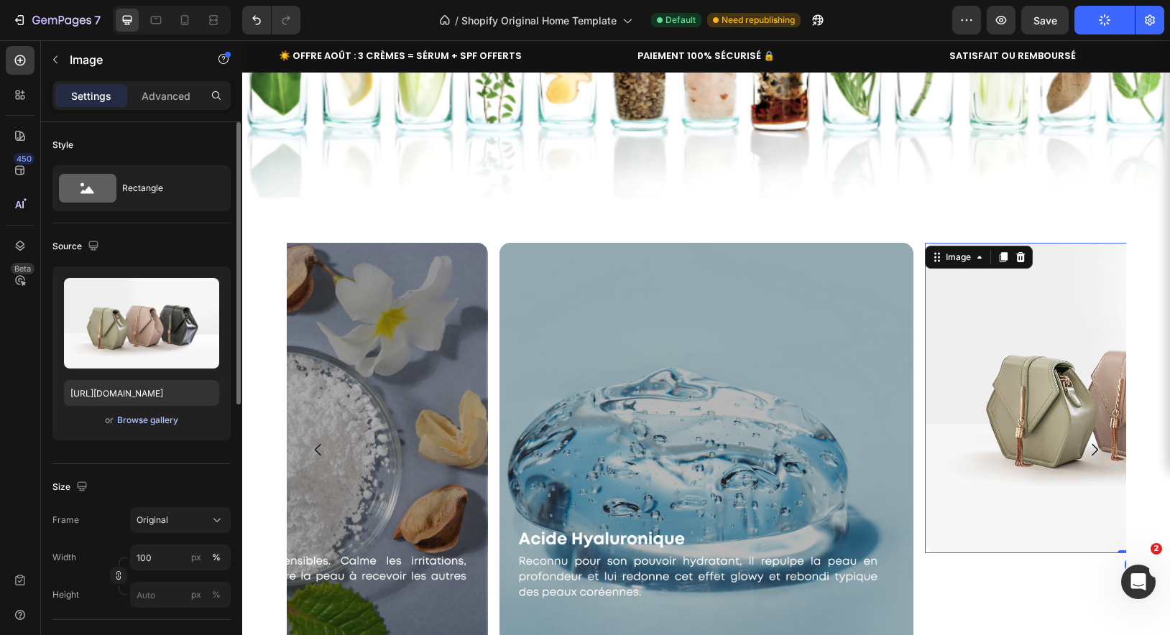
click at [144, 422] on div "Browse gallery" at bounding box center [147, 420] width 61 height 13
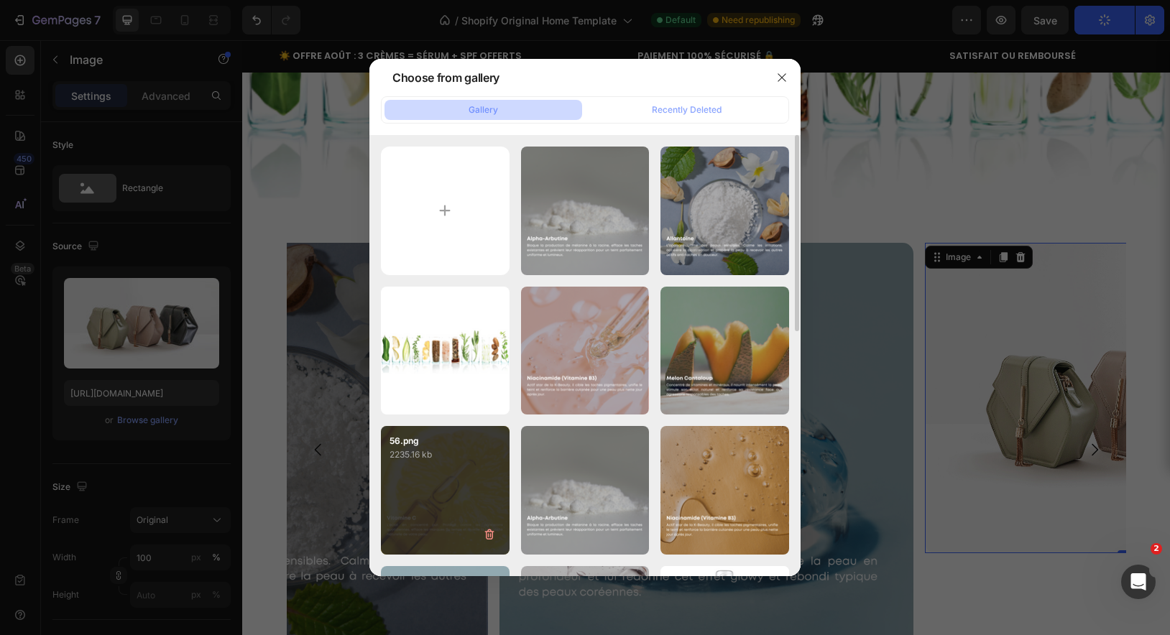
click at [461, 476] on div "56.png 2235.16 kb" at bounding box center [445, 490] width 129 height 129
type input "[URL][DOMAIN_NAME]"
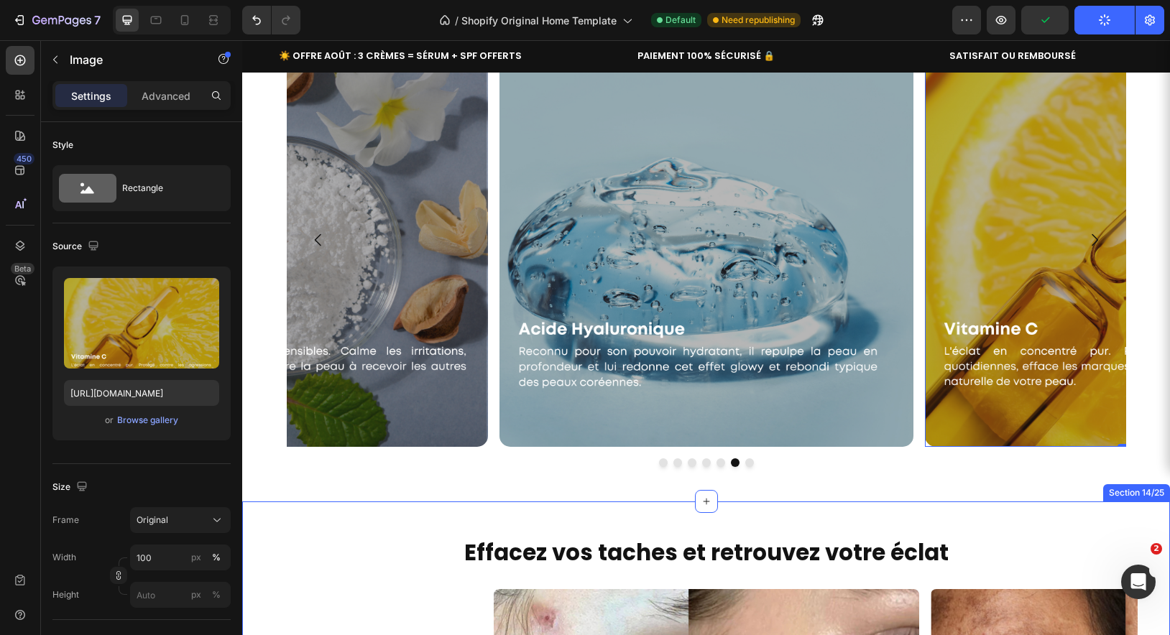
scroll to position [4626, 0]
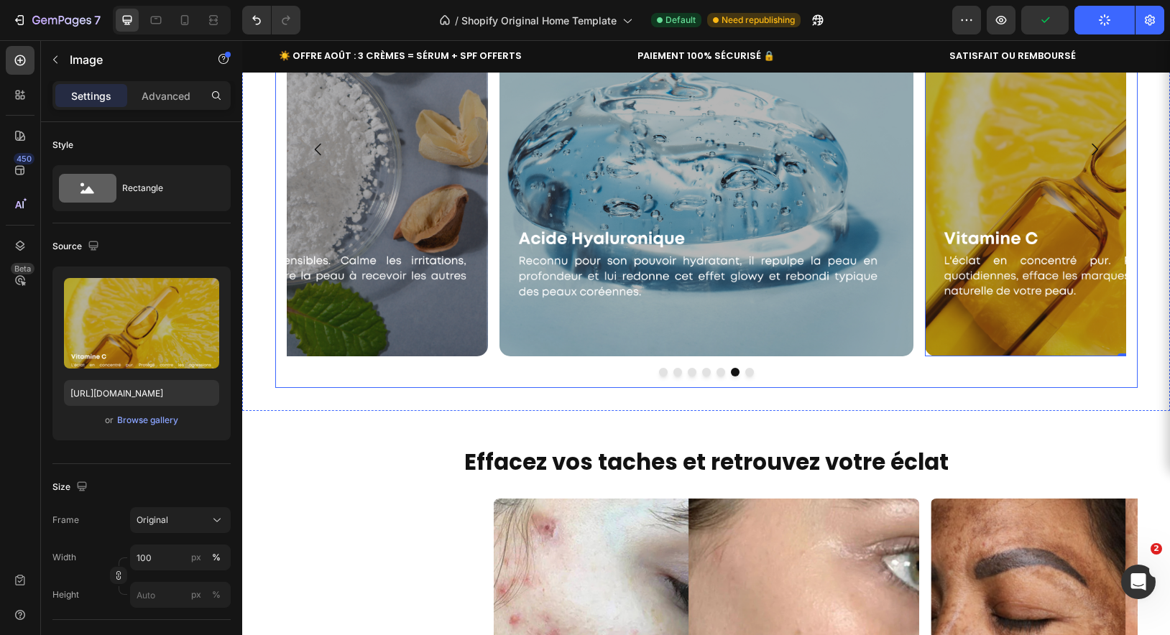
click at [751, 375] on button "Dot" at bounding box center [749, 372] width 9 height 9
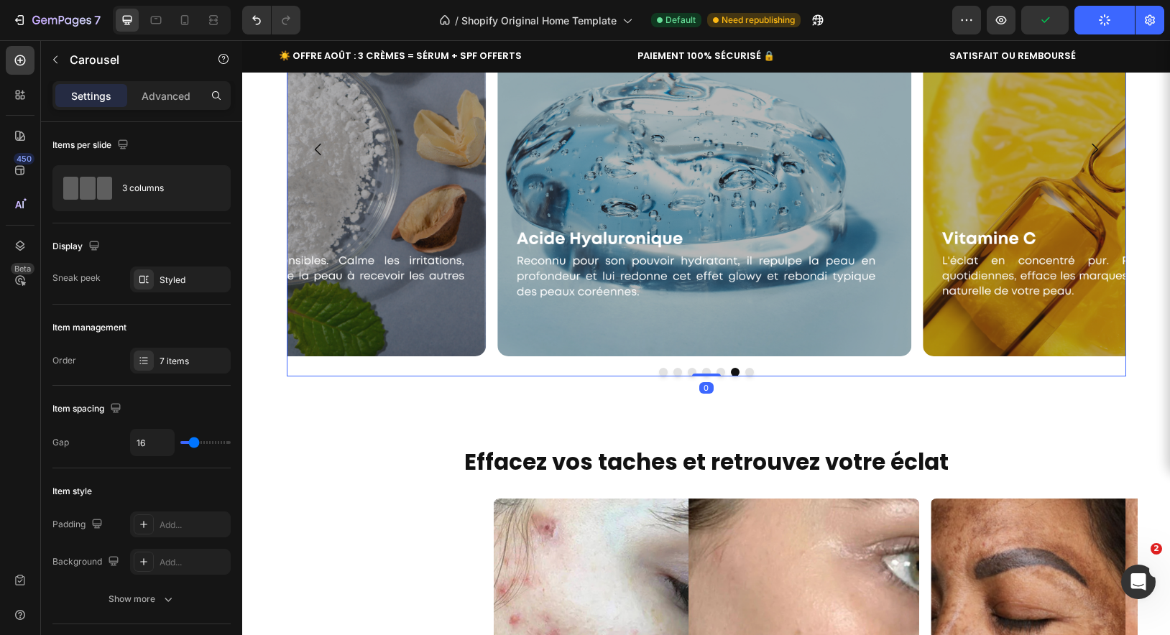
click at [747, 374] on button "Dot" at bounding box center [749, 372] width 9 height 9
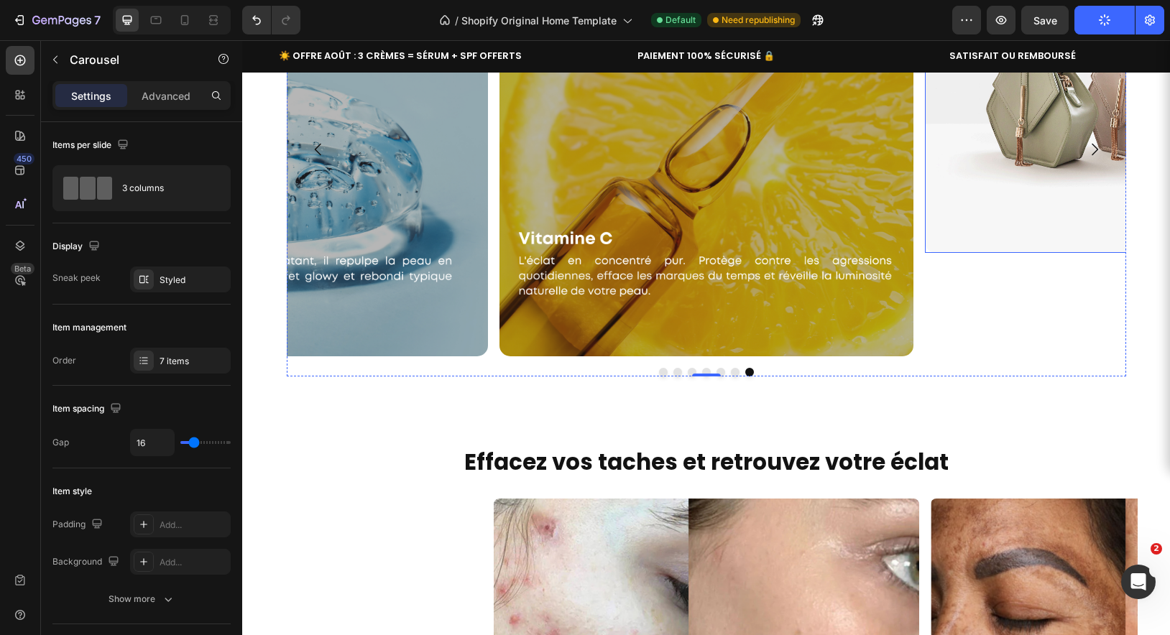
click at [1017, 157] on img at bounding box center [1132, 98] width 414 height 310
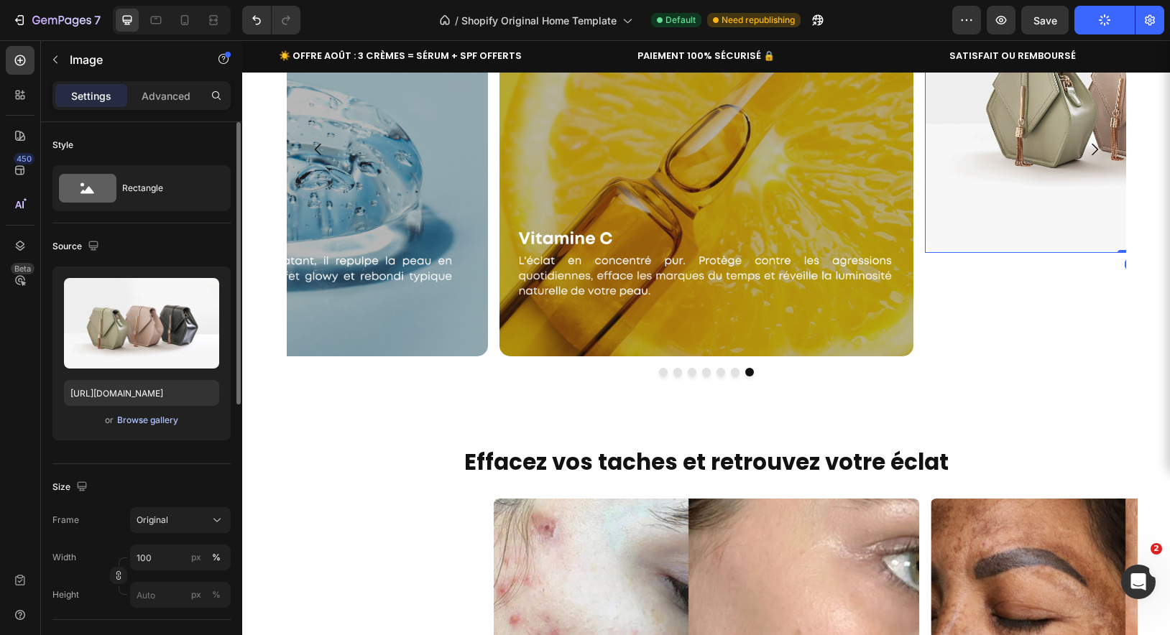
click at [144, 422] on div "Browse gallery" at bounding box center [147, 420] width 61 height 13
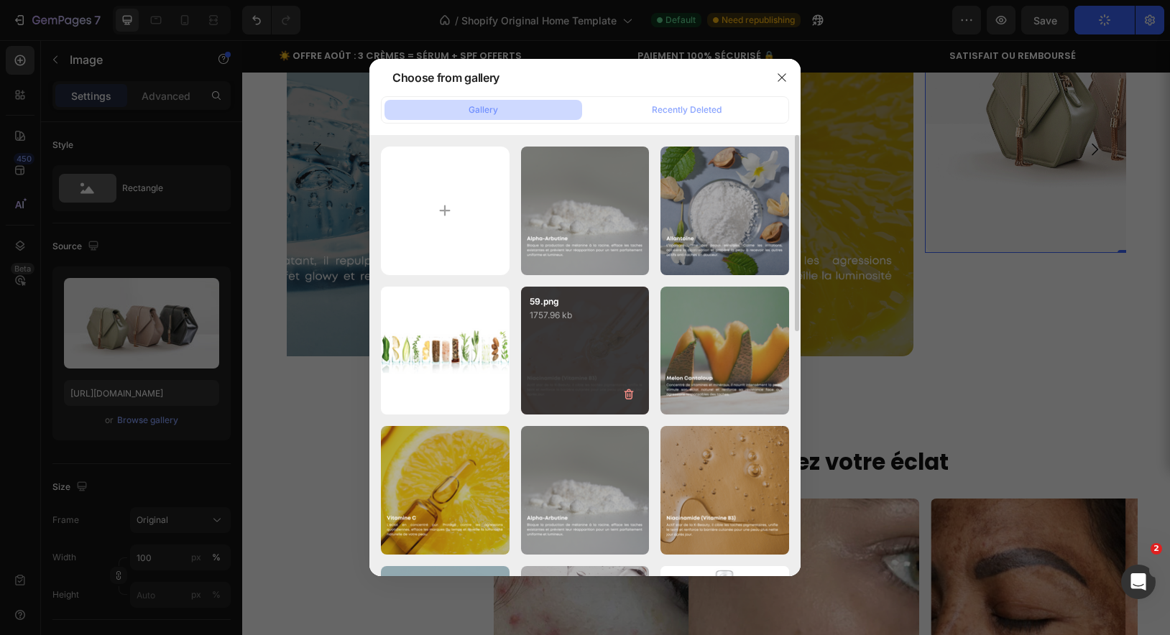
click at [591, 351] on div "59.png 1757.96 kb" at bounding box center [585, 351] width 129 height 129
type input "[URL][DOMAIN_NAME]"
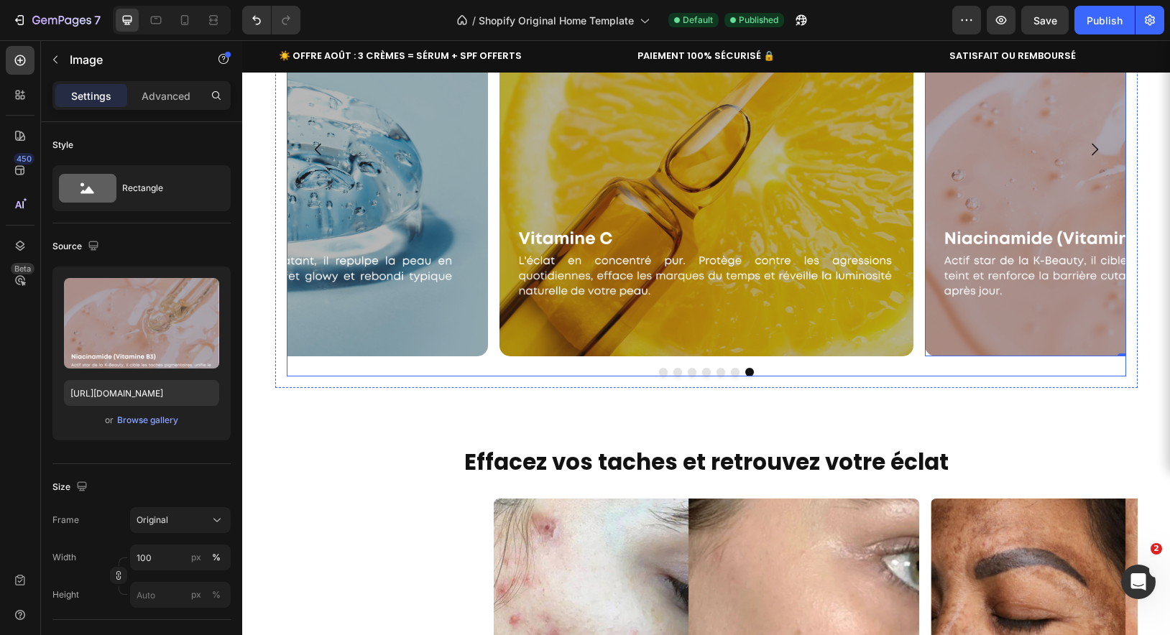
click at [663, 374] on button "Dot" at bounding box center [663, 372] width 9 height 9
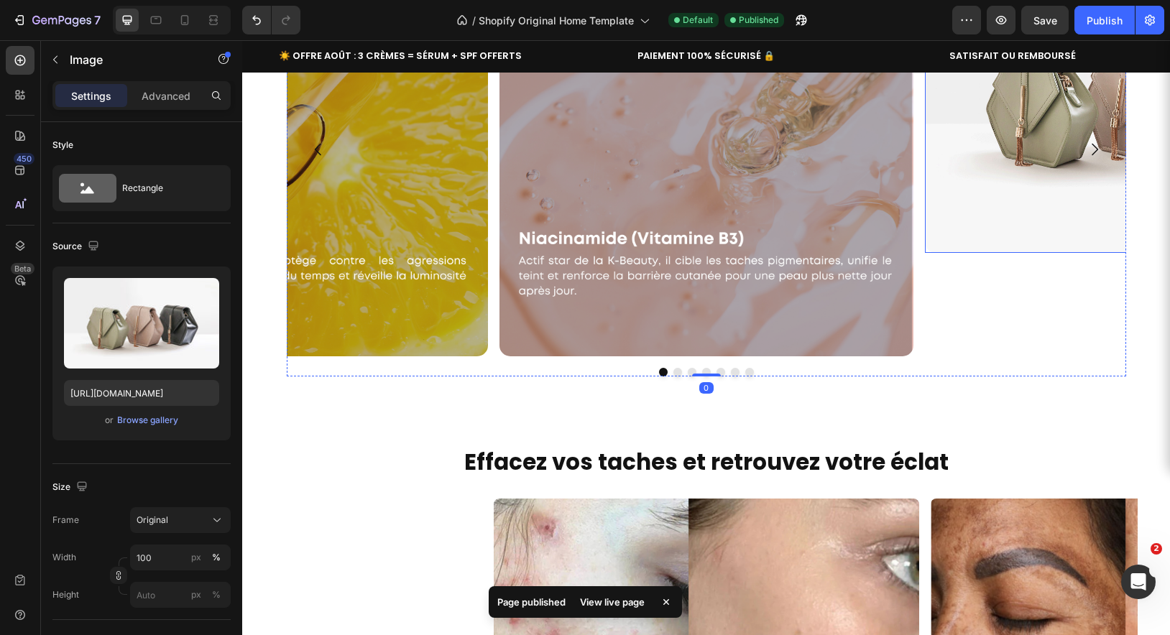
click at [1058, 193] on img at bounding box center [1132, 98] width 414 height 310
click at [136, 423] on div "Browse gallery" at bounding box center [147, 420] width 61 height 13
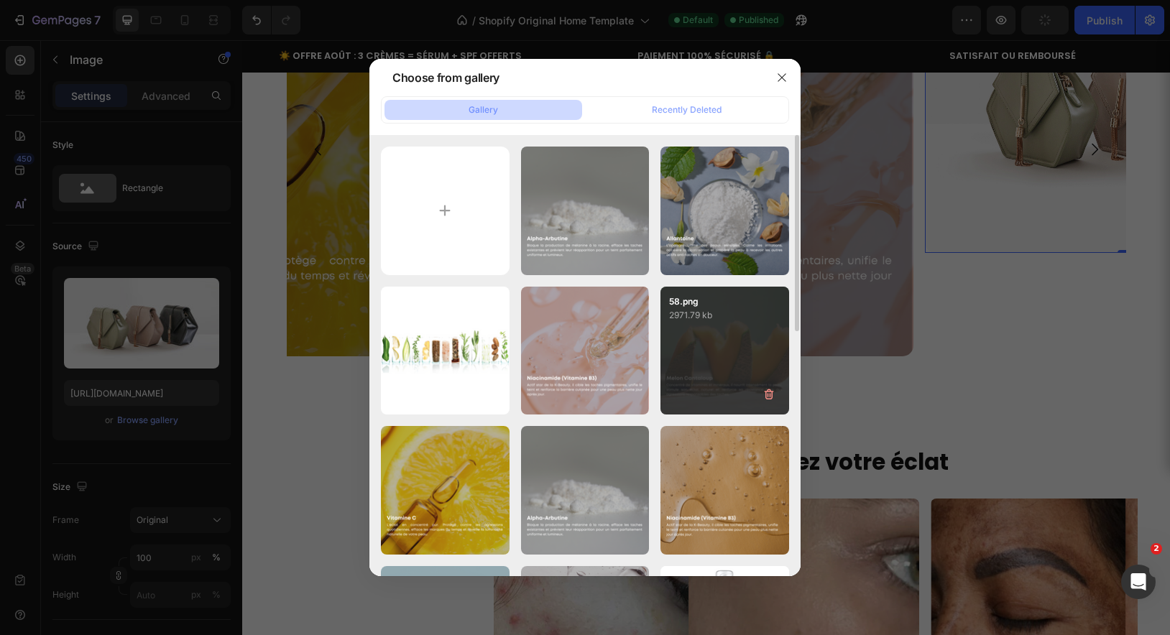
click at [721, 365] on div "58.png 2971.79 kb" at bounding box center [724, 351] width 129 height 129
type input "[URL][DOMAIN_NAME]"
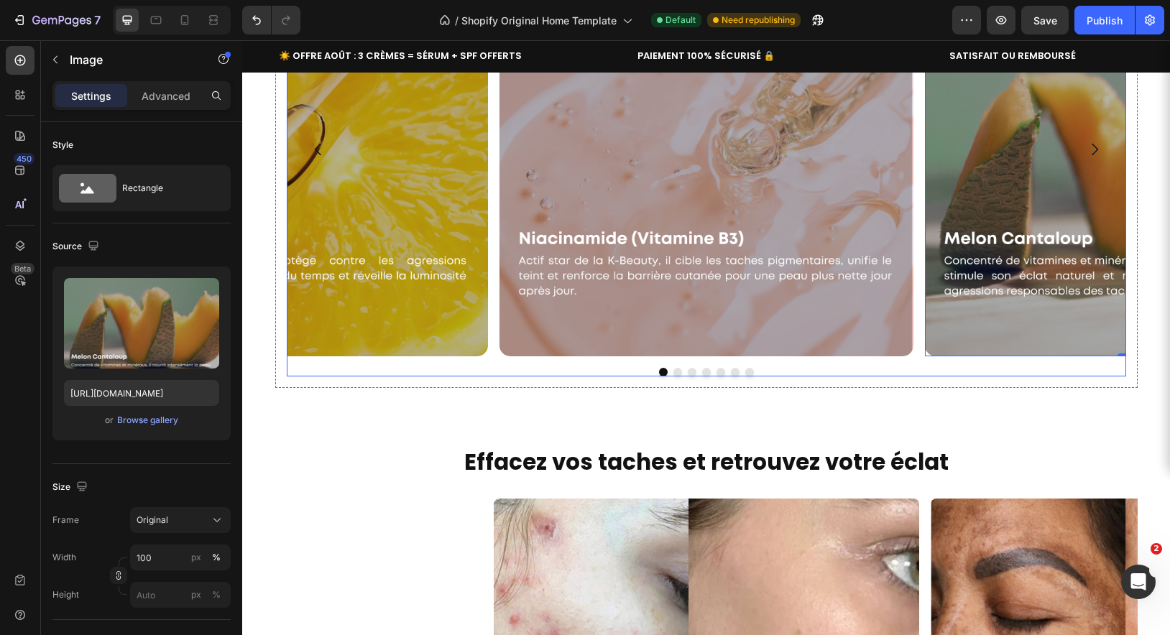
click at [677, 372] on button "Dot" at bounding box center [677, 372] width 9 height 9
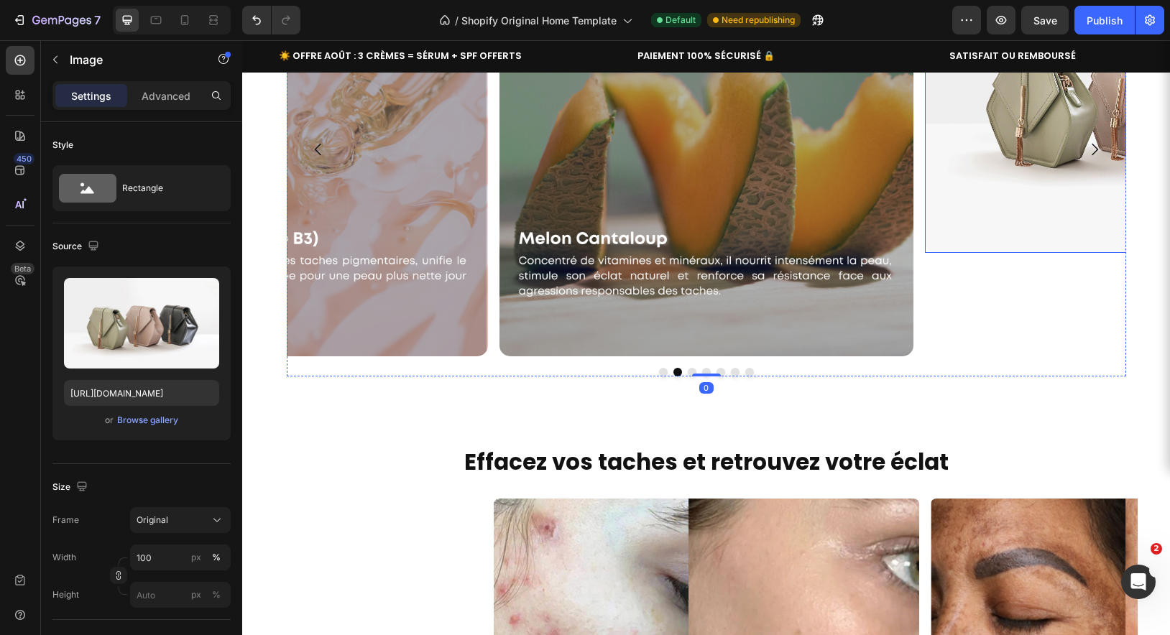
click at [974, 161] on img at bounding box center [1132, 98] width 414 height 310
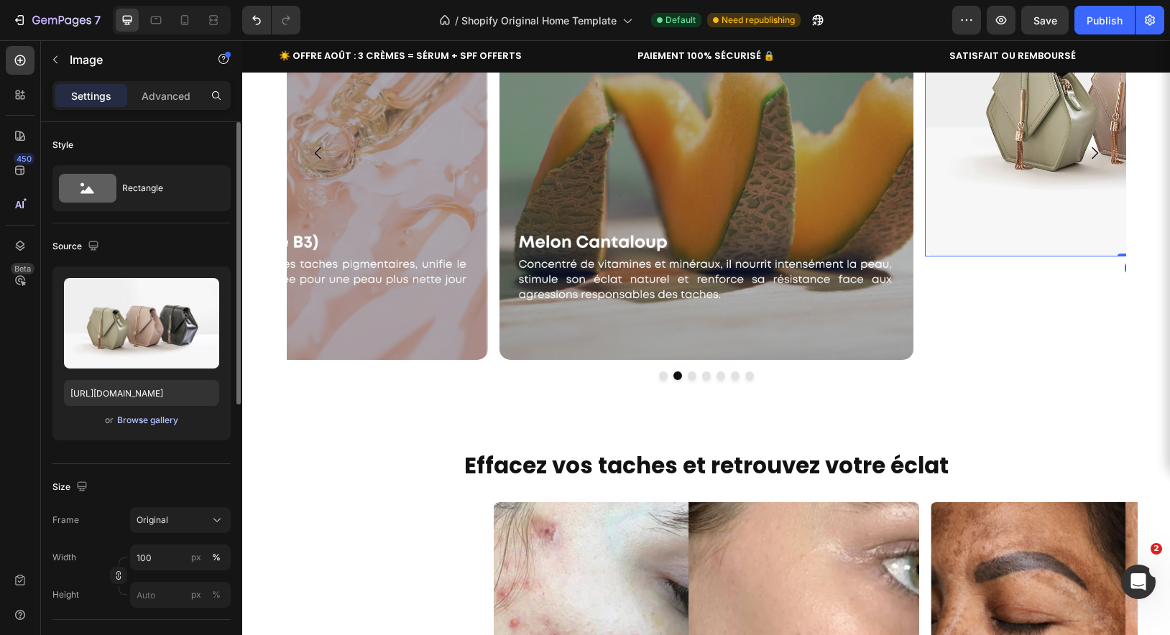
click at [136, 420] on div "Browse gallery" at bounding box center [147, 420] width 61 height 13
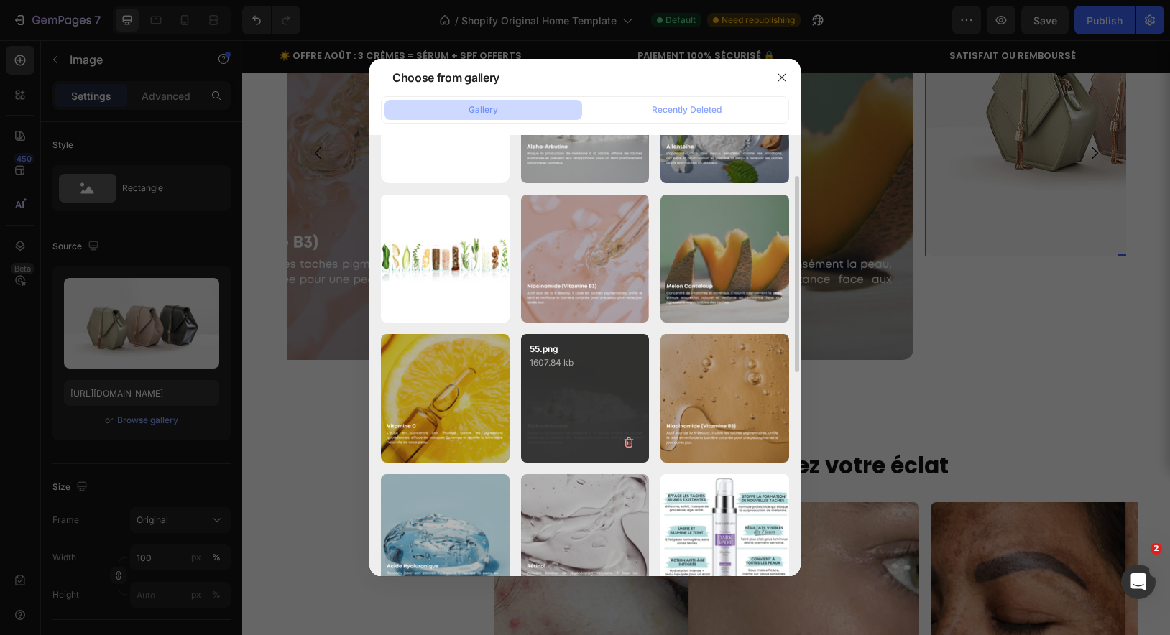
scroll to position [106, 0]
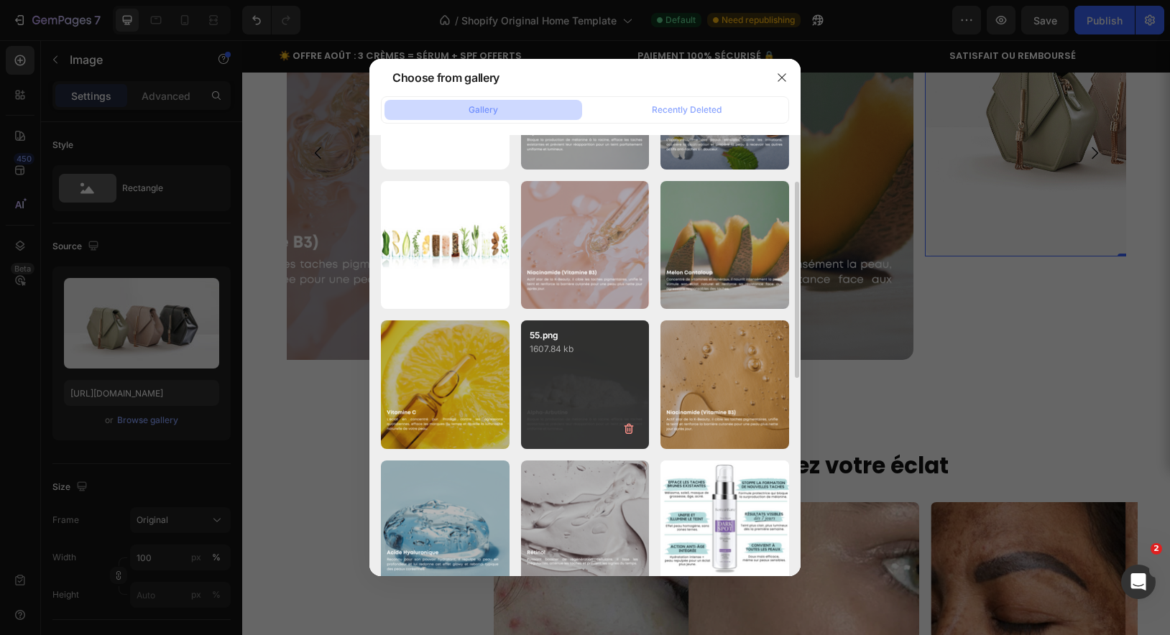
click at [584, 396] on div "55.png 1607.84 kb" at bounding box center [585, 384] width 129 height 129
type input "[URL][DOMAIN_NAME]"
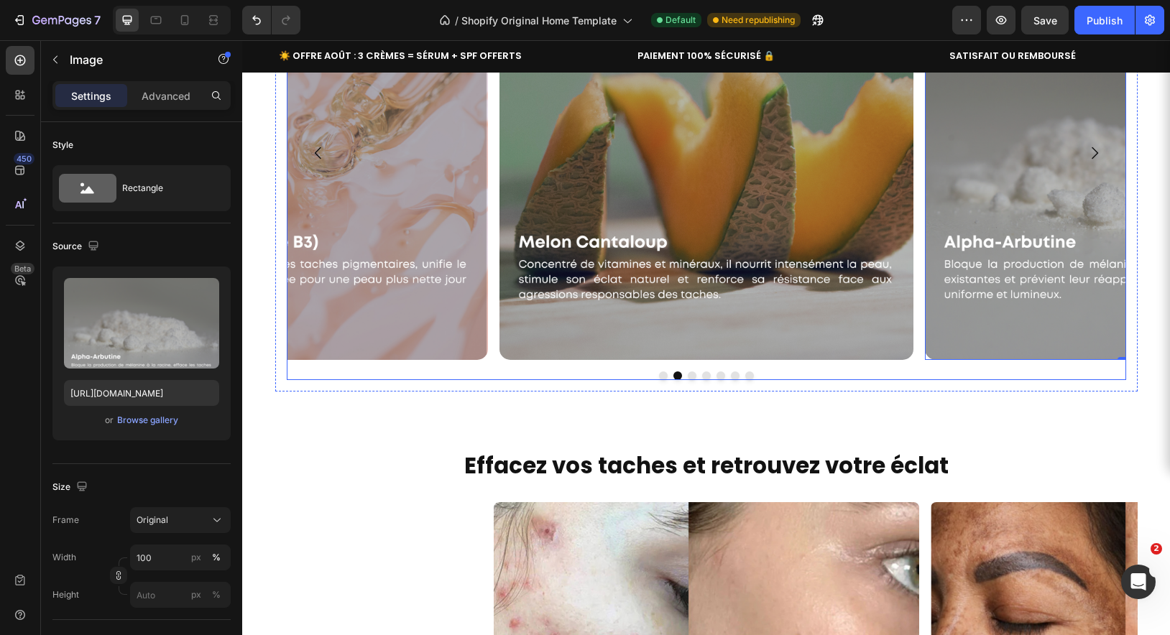
click at [694, 377] on button "Dot" at bounding box center [692, 375] width 9 height 9
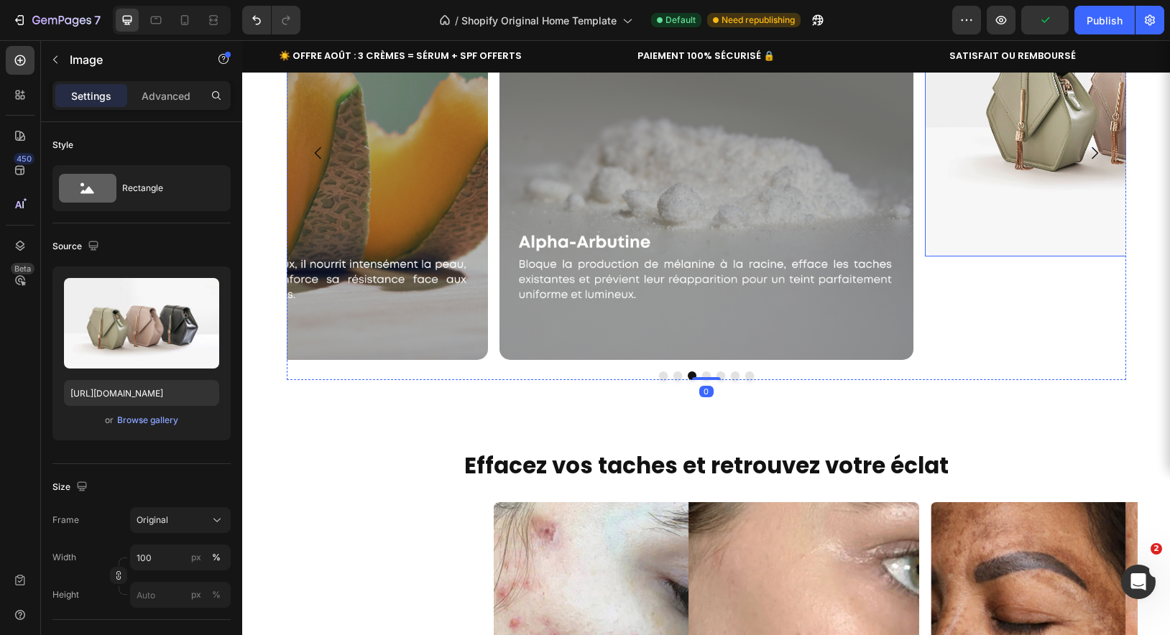
click at [968, 214] on img at bounding box center [1132, 101] width 414 height 310
click at [142, 420] on div "Browse gallery" at bounding box center [147, 420] width 61 height 13
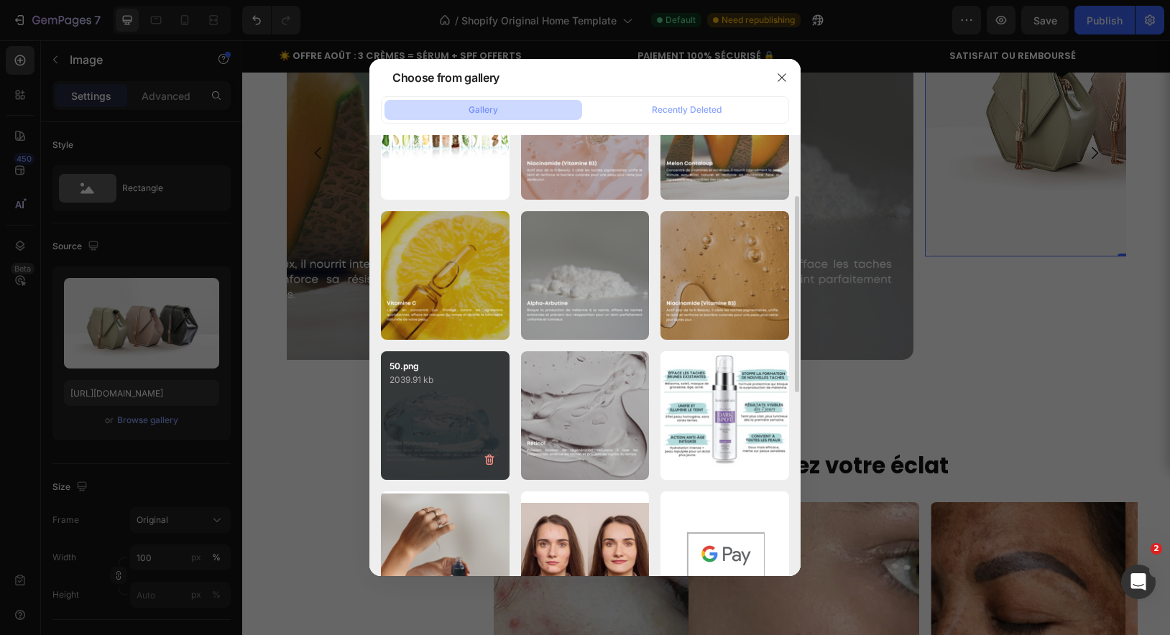
scroll to position [221, 0]
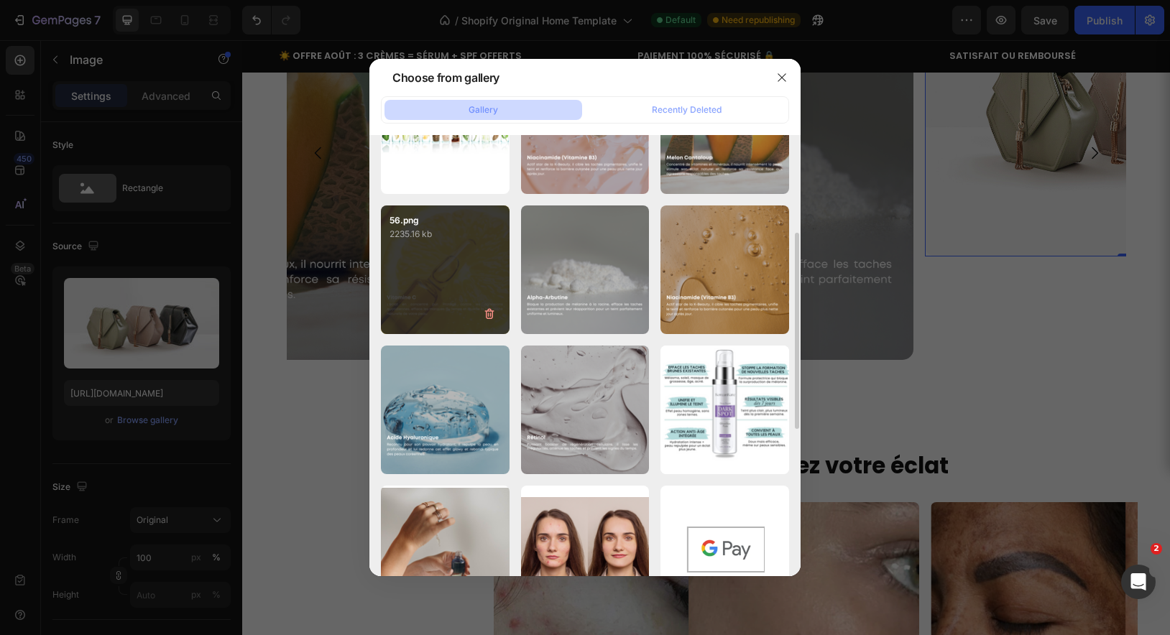
click at [456, 278] on div "56.png 2235.16 kb" at bounding box center [445, 269] width 129 height 129
type input "[URL][DOMAIN_NAME]"
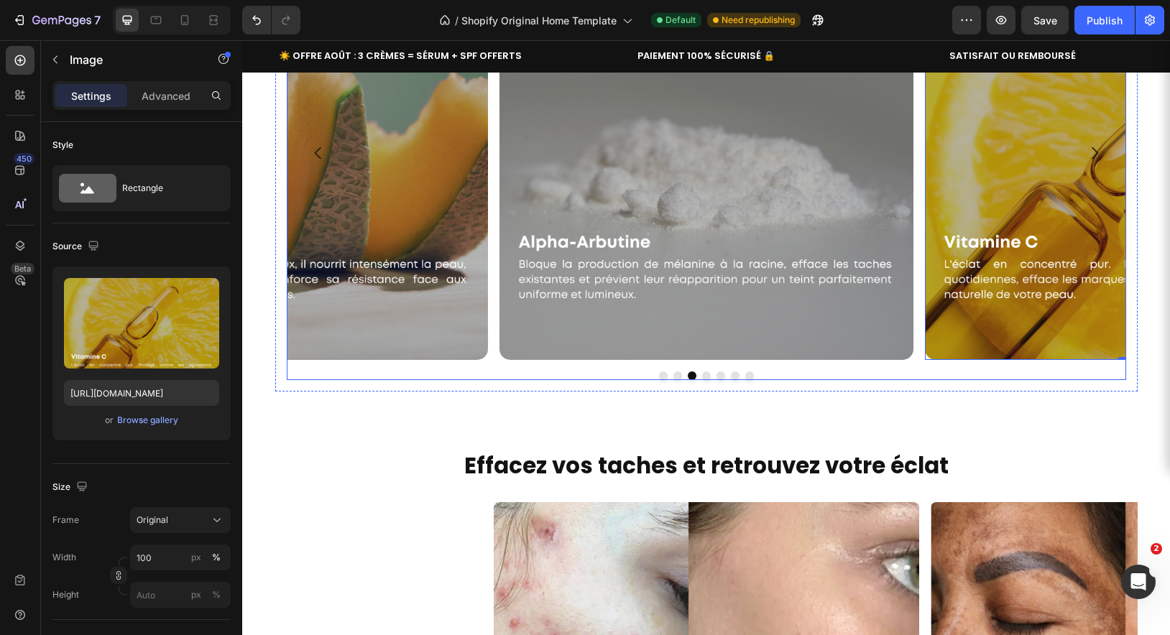
click at [708, 377] on button "Dot" at bounding box center [706, 375] width 9 height 9
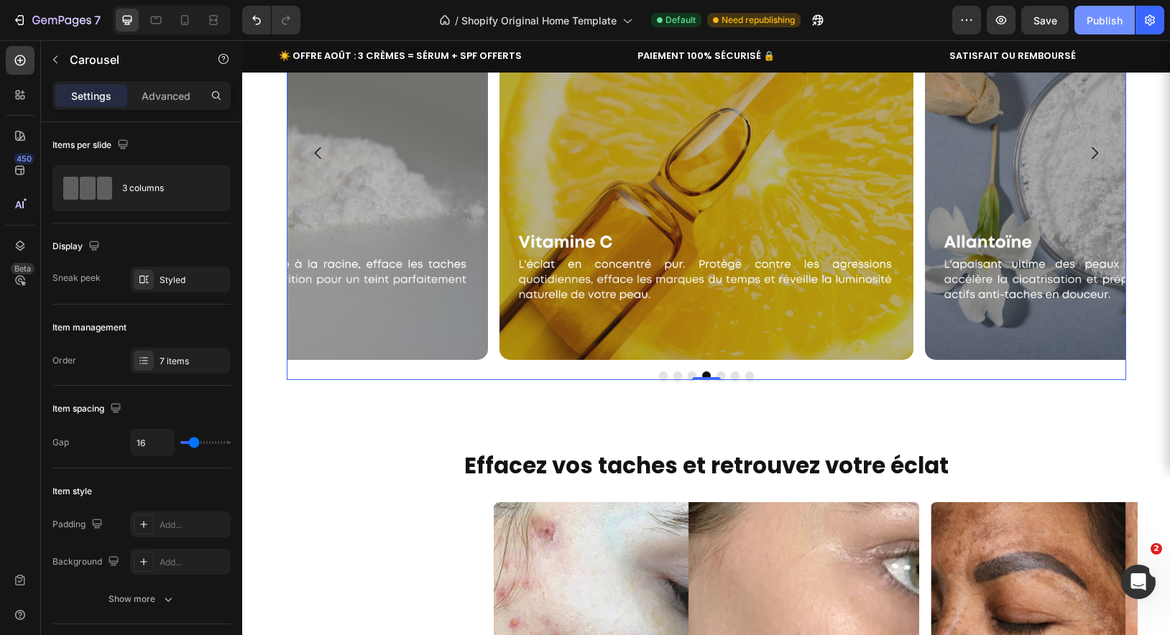
click at [1097, 24] on div "Publish" at bounding box center [1104, 20] width 36 height 15
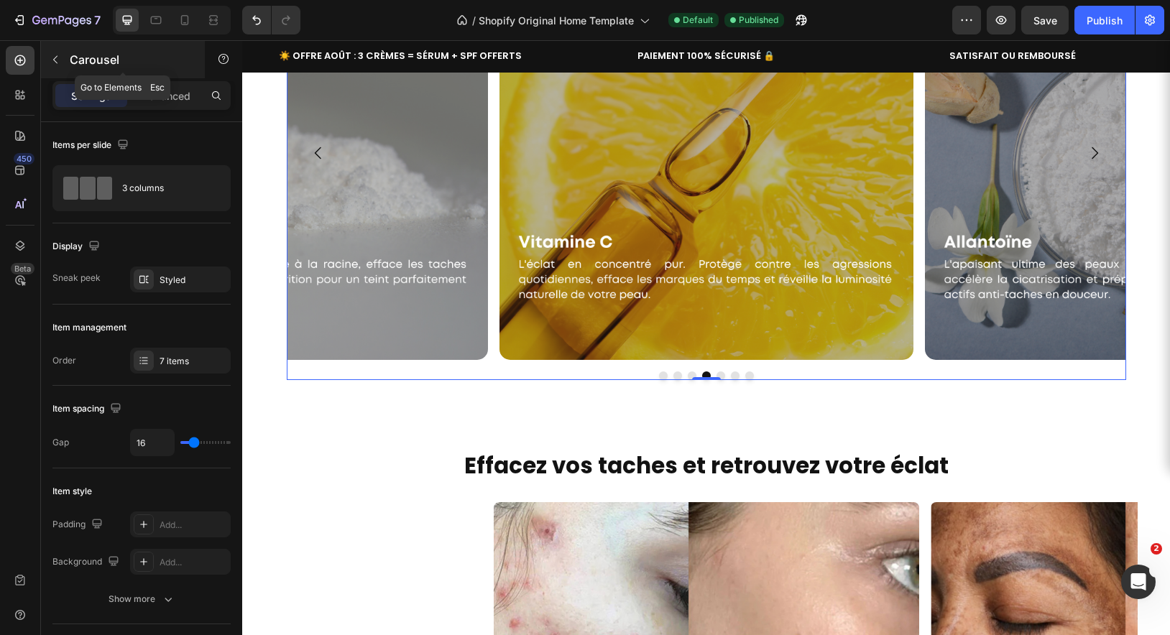
click at [57, 61] on icon "button" at bounding box center [55, 59] width 11 height 11
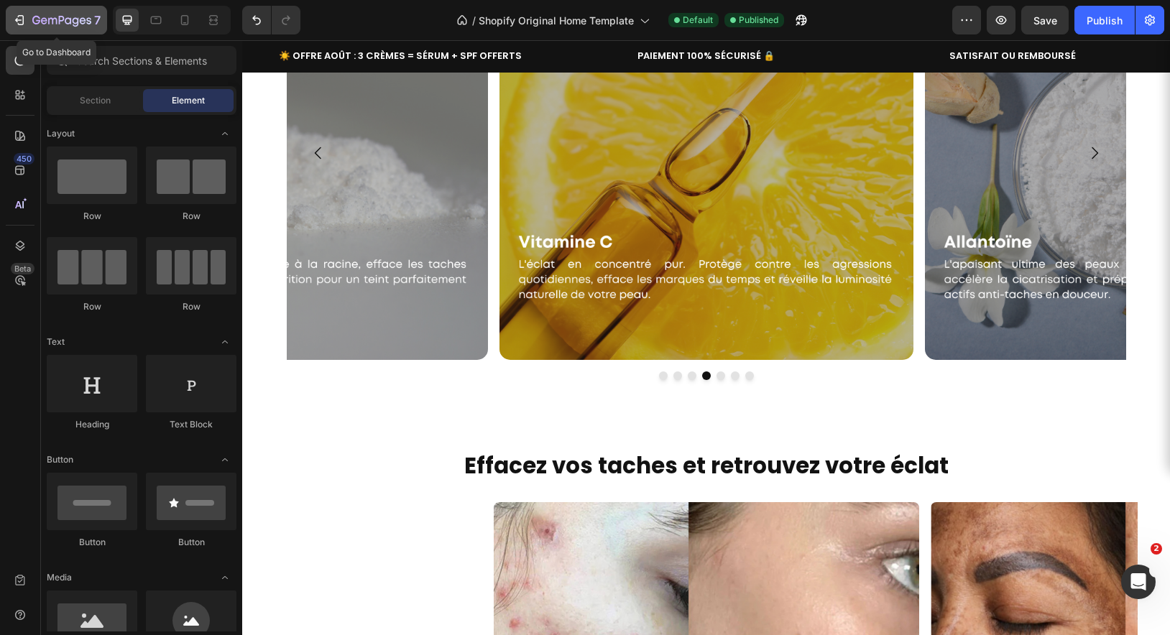
click at [65, 19] on icon "button" at bounding box center [68, 20] width 6 height 6
